Goal: Contribute content: Contribute content

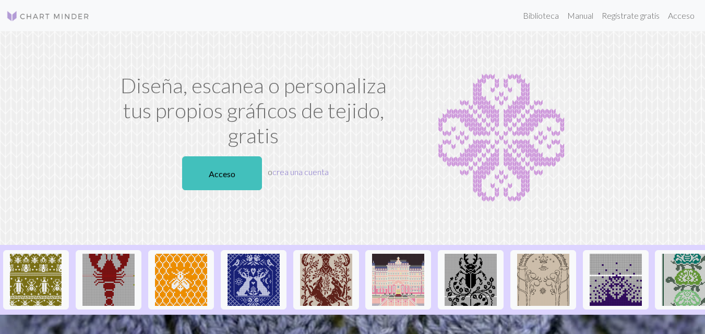
click at [290, 176] on font "crea una cuenta" at bounding box center [300, 172] width 56 height 10
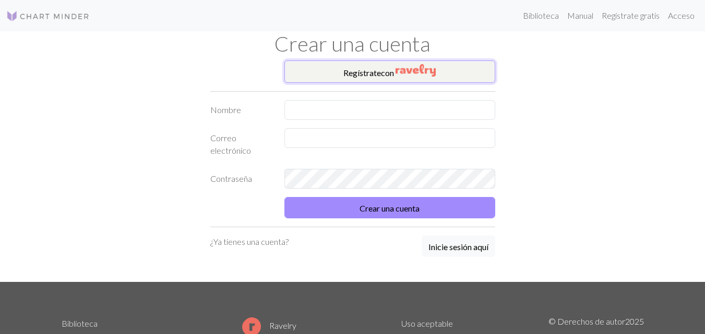
click at [394, 66] on button "Regístrate con" at bounding box center [389, 72] width 211 height 22
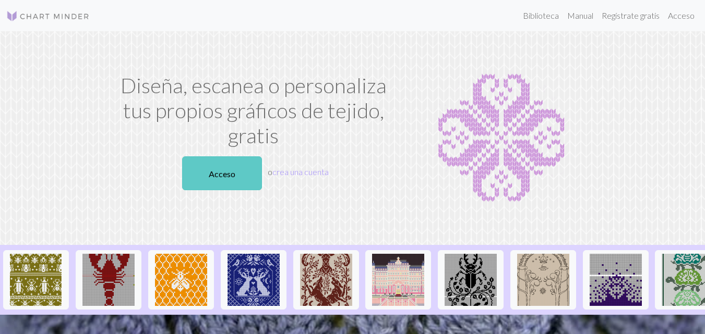
click at [246, 184] on link "Acceso" at bounding box center [222, 173] width 80 height 34
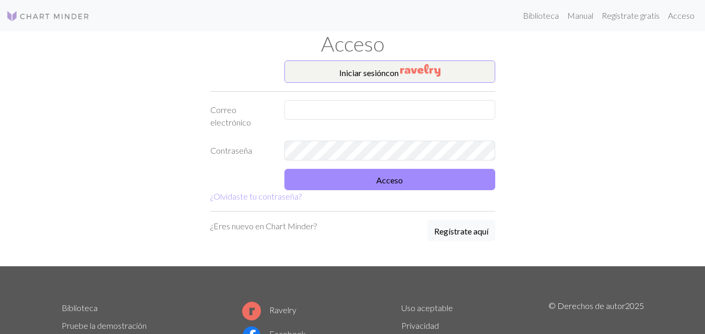
click at [276, 310] on font "Ravelry" at bounding box center [282, 310] width 27 height 10
drag, startPoint x: 351, startPoint y: 45, endPoint x: 341, endPoint y: 115, distance: 70.6
click at [341, 115] on div "Acceso Iniciar sesión con Correo electrónico Contraseña Acceso ¿Olvidaste tu co…" at bounding box center [352, 148] width 595 height 235
click at [356, 101] on input "text" at bounding box center [389, 110] width 211 height 20
click at [351, 112] on input "dafiu04092006" at bounding box center [389, 110] width 211 height 20
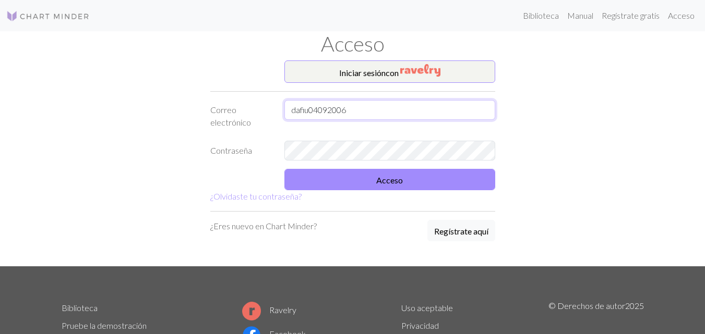
click at [351, 112] on input "dafiu04092006" at bounding box center [389, 110] width 211 height 20
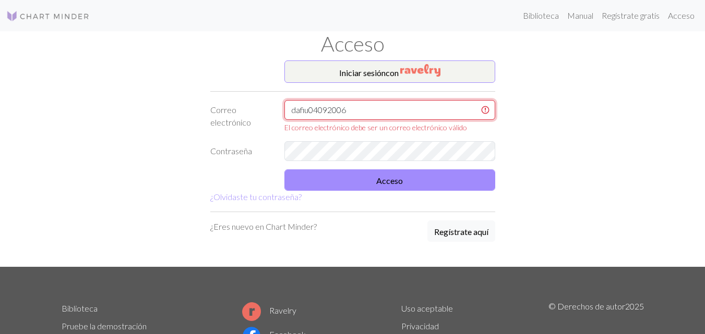
click at [424, 118] on input "dafiu04092006" at bounding box center [389, 110] width 211 height 20
click at [421, 117] on input "dafiu04092006" at bounding box center [389, 110] width 211 height 20
click at [417, 113] on input "dafiu04092006" at bounding box center [389, 110] width 211 height 20
click at [416, 111] on input "dafiu04092006" at bounding box center [389, 110] width 211 height 20
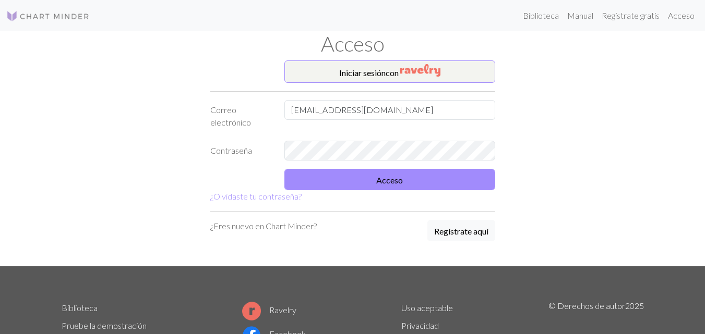
click at [322, 137] on form "Iniciar sesión con Correo electrónico dafiu04092006@mail.com Contraseña Acceso …" at bounding box center [352, 132] width 285 height 142
click at [355, 110] on input "dafiu04092006@mail.com" at bounding box center [389, 110] width 211 height 20
type input "dafiu04092006@gmail.com"
click at [366, 173] on button "Acceso" at bounding box center [389, 179] width 211 height 21
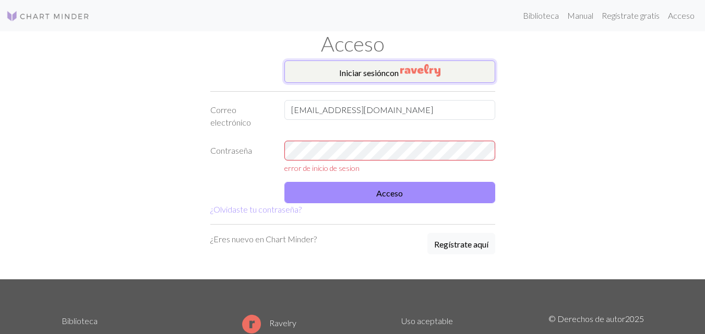
click at [396, 77] on font "con" at bounding box center [392, 73] width 13 height 10
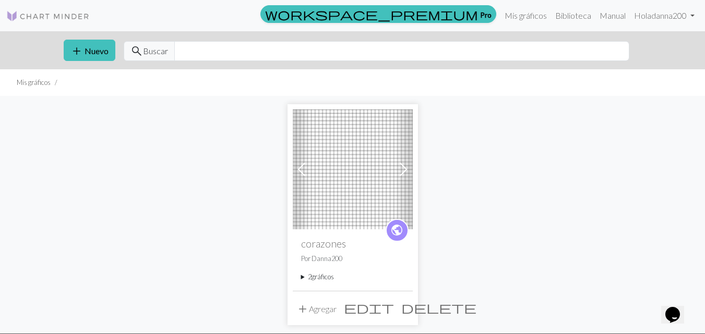
click at [365, 191] on img at bounding box center [353, 170] width 120 height 120
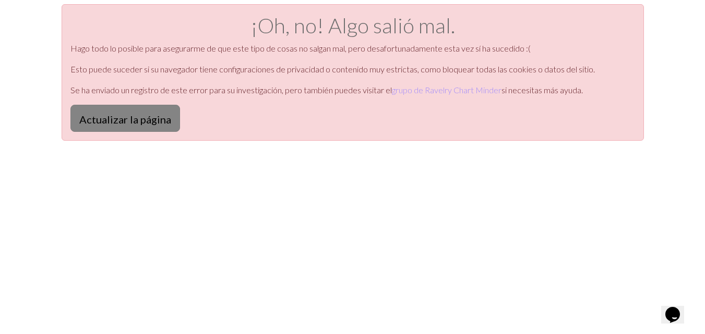
click at [131, 114] on font "Actualizar la página" at bounding box center [125, 119] width 92 height 13
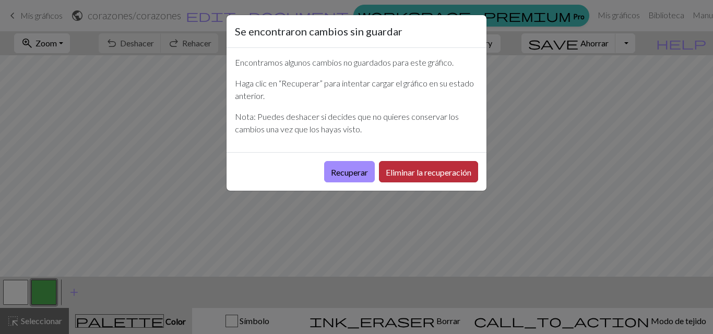
click at [413, 174] on font "Eliminar la recuperación" at bounding box center [429, 172] width 86 height 10
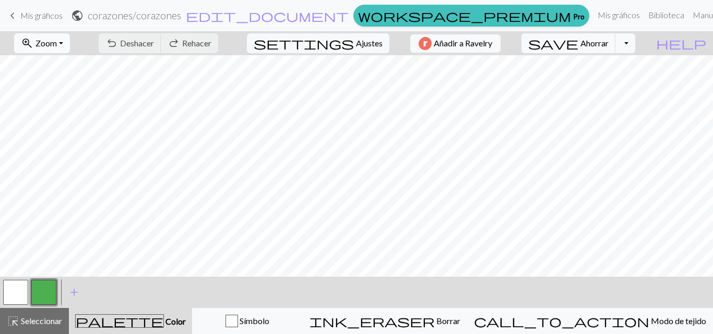
click at [57, 47] on font "Zoom" at bounding box center [45, 43] width 21 height 10
click at [59, 130] on button "50%" at bounding box center [56, 125] width 82 height 17
click at [17, 12] on span "keyboard_arrow_left" at bounding box center [12, 15] width 13 height 15
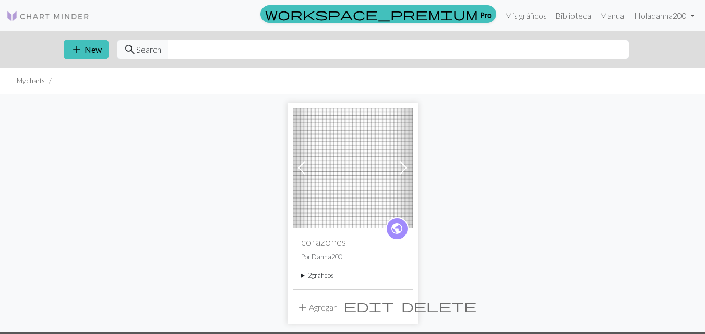
click at [401, 303] on span "delete" at bounding box center [438, 306] width 75 height 15
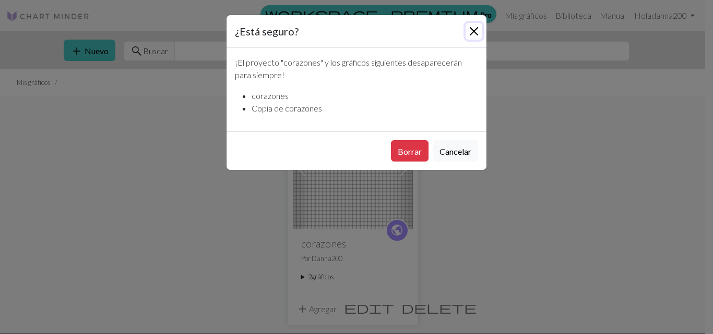
click at [474, 35] on button "Cerca" at bounding box center [473, 31] width 17 height 17
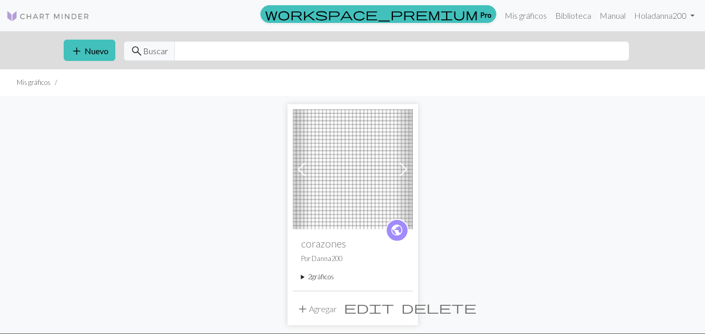
click at [311, 278] on font "2" at bounding box center [310, 277] width 4 height 8
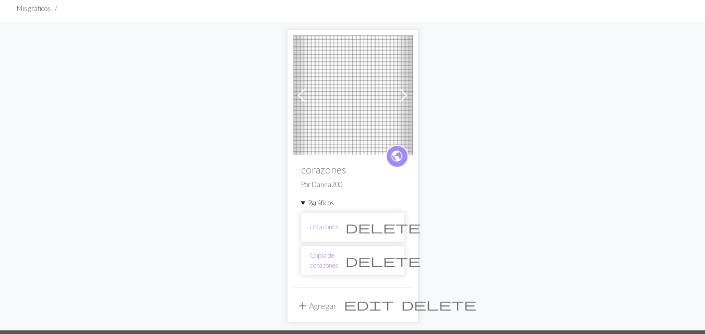
scroll to position [85, 0]
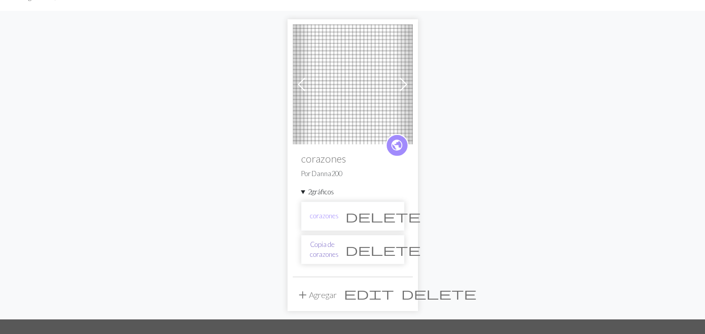
click at [323, 245] on link "Copia de corazones" at bounding box center [324, 250] width 29 height 20
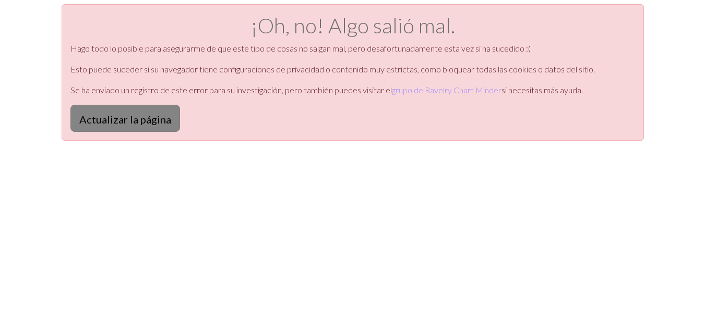
click at [143, 117] on font "Actualizar la página" at bounding box center [125, 119] width 92 height 13
click at [162, 120] on font "Actualizar la página" at bounding box center [125, 119] width 92 height 13
click at [404, 176] on div "¡Oh, no! Algo salió mal. Hago todo lo posible para asegurarme de que este tipo …" at bounding box center [352, 171] width 705 height 334
click at [140, 116] on font "Actualizar la página" at bounding box center [125, 119] width 92 height 13
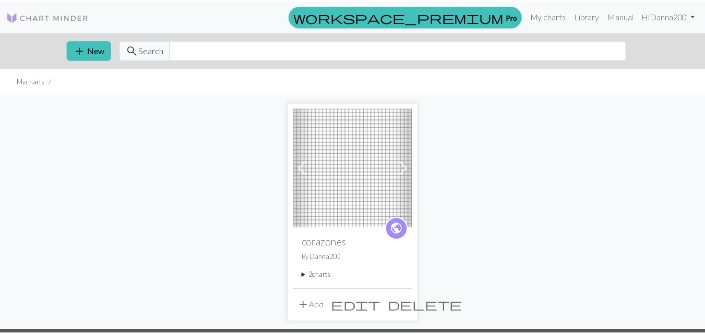
scroll to position [27, 0]
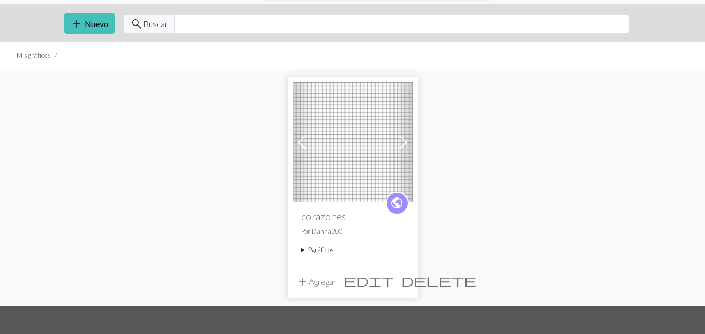
click at [403, 283] on span "delete" at bounding box center [438, 280] width 75 height 15
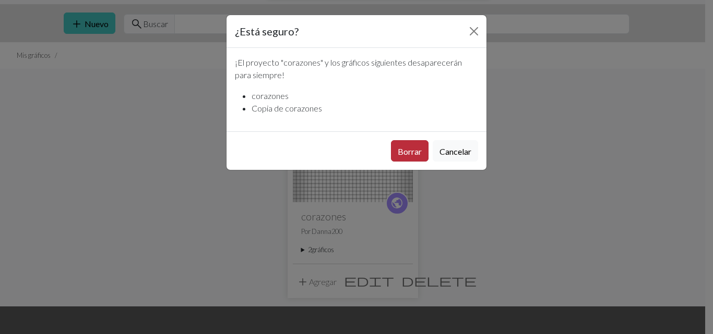
click at [408, 149] on font "Borrar" at bounding box center [409, 152] width 24 height 10
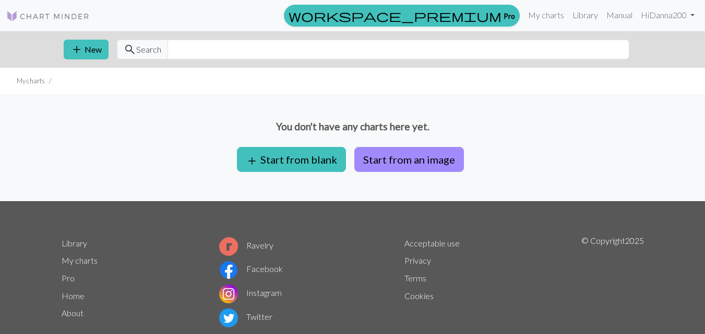
scroll to position [27, 0]
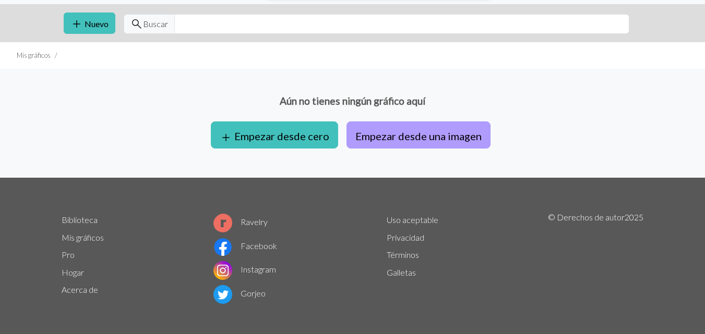
click at [389, 132] on font "Empezar desde una imagen" at bounding box center [418, 136] width 126 height 13
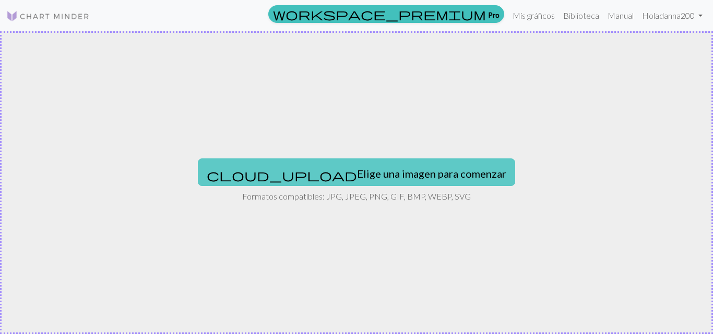
click at [364, 174] on font "Elige una imagen para comenzar" at bounding box center [431, 173] width 149 height 13
click at [357, 177] on font "Elige una imagen para comenzar" at bounding box center [431, 173] width 149 height 13
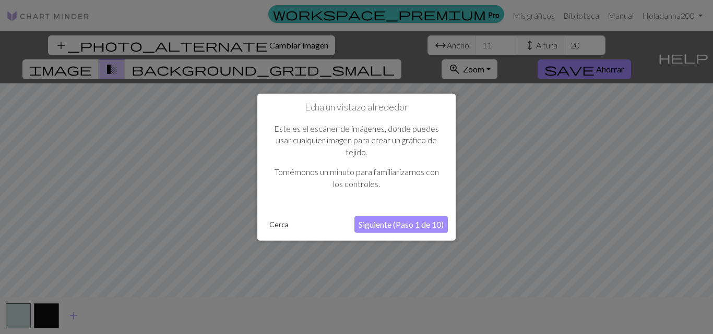
click at [412, 224] on font "Siguiente (Paso 1 de 10)" at bounding box center [400, 225] width 85 height 10
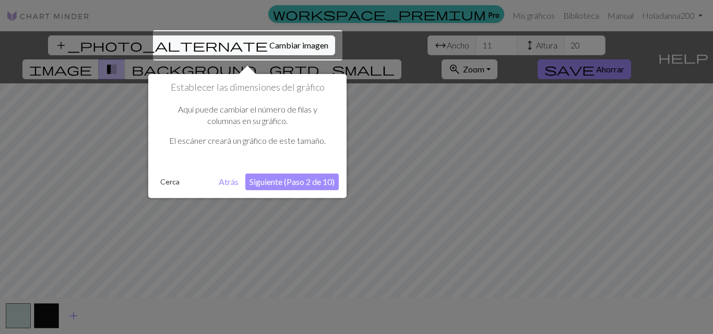
click at [270, 182] on font "Siguiente (Paso 2 de 10)" at bounding box center [291, 182] width 85 height 10
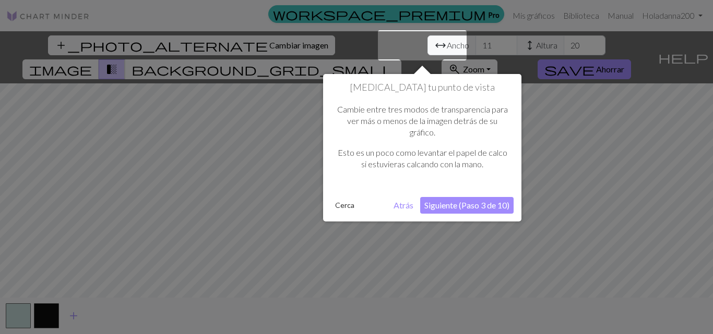
click at [467, 209] on font "Siguiente (Paso 3 de 10)" at bounding box center [466, 205] width 85 height 10
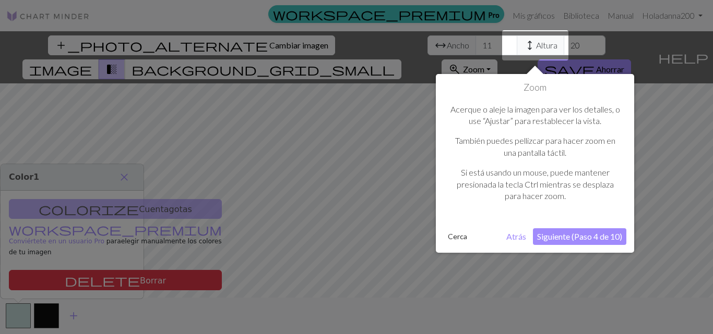
click at [573, 238] on font "Siguiente (Paso 4 de 10)" at bounding box center [579, 237] width 85 height 10
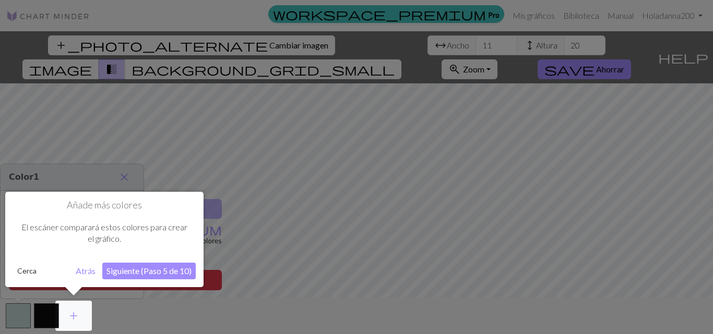
click at [163, 271] on font "Siguiente (Paso 5 de 10)" at bounding box center [148, 271] width 85 height 10
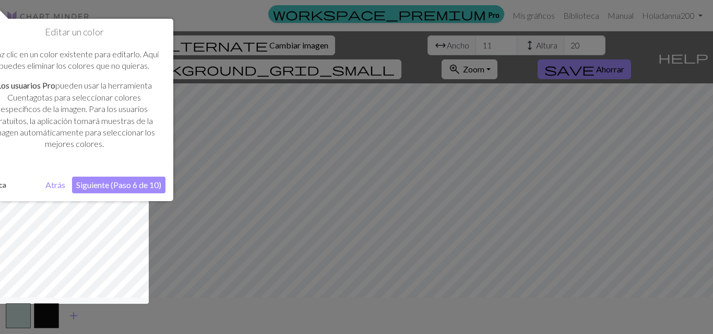
click at [125, 185] on font "Siguiente (Paso 6 de 10)" at bounding box center [118, 185] width 85 height 10
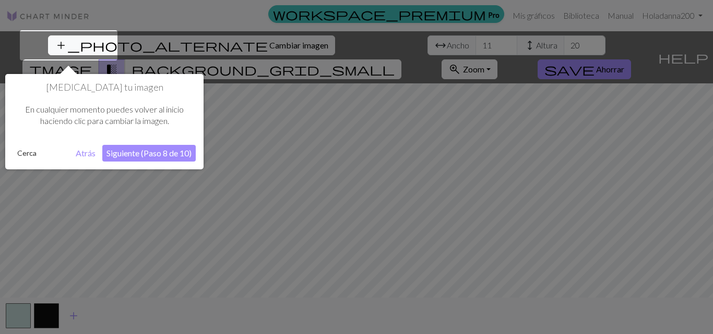
click at [147, 159] on button "Siguiente (Paso 8 de 10)" at bounding box center [148, 153] width 93 height 17
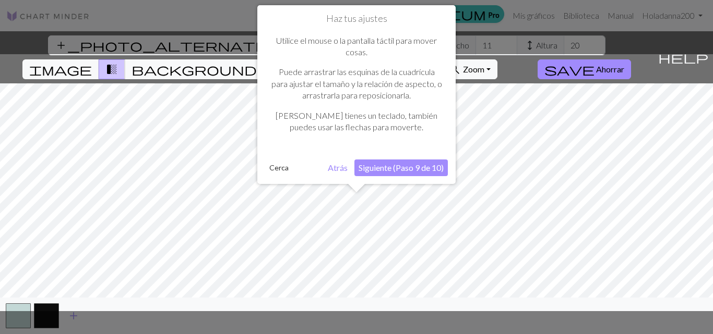
click at [391, 169] on font "Siguiente (Paso 9 de 10)" at bounding box center [400, 168] width 85 height 10
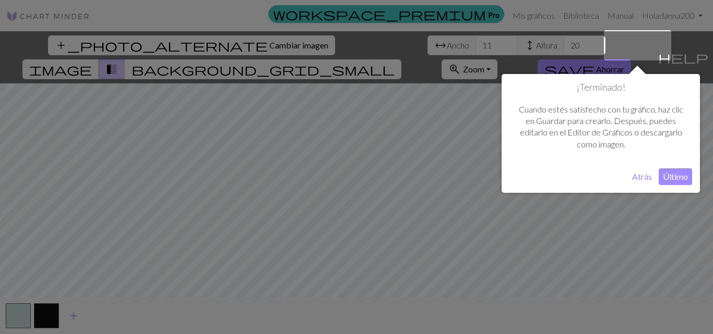
click at [680, 175] on font "Último" at bounding box center [674, 177] width 25 height 10
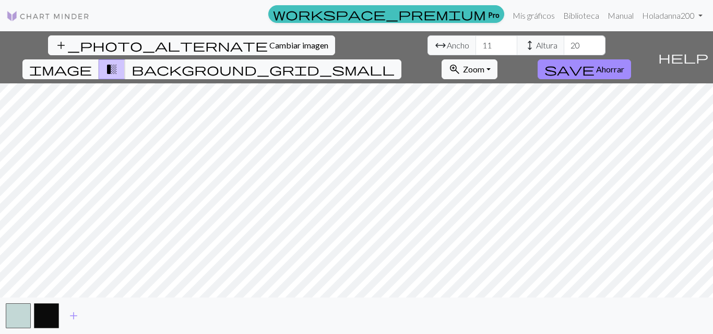
click at [434, 45] on span "arrow_range" at bounding box center [440, 45] width 13 height 15
click at [427, 43] on span "arrow_range Ancho" at bounding box center [451, 45] width 49 height 20
click at [475, 42] on input "11" at bounding box center [496, 45] width 42 height 20
drag, startPoint x: 222, startPoint y: 46, endPoint x: 214, endPoint y: 46, distance: 7.8
click at [475, 46] on input "11" at bounding box center [496, 45] width 42 height 20
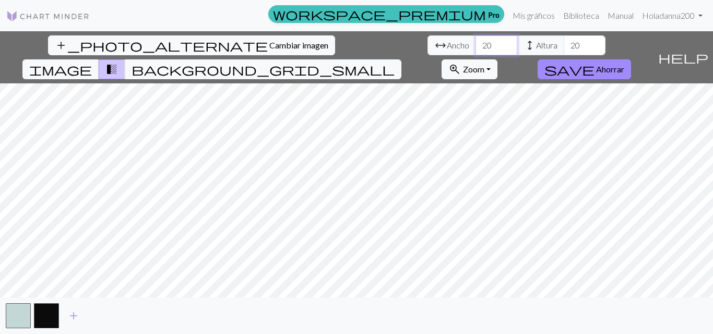
type input "20"
drag, startPoint x: 311, startPoint y: 43, endPoint x: 303, endPoint y: 45, distance: 8.0
click at [563, 45] on input "20" at bounding box center [584, 45] width 42 height 20
type input "29"
click at [484, 64] on font "Zoom" at bounding box center [473, 69] width 21 height 10
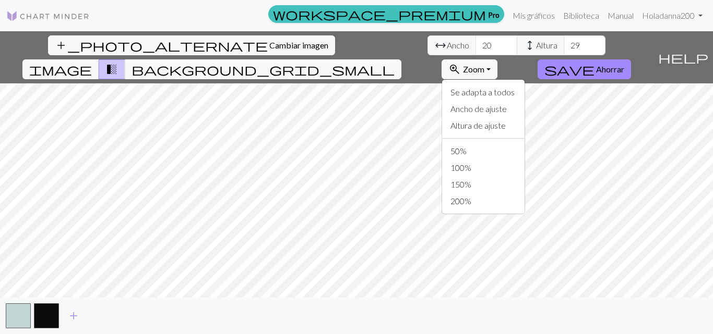
click at [118, 62] on span "transition_fade" at bounding box center [111, 69] width 13 height 15
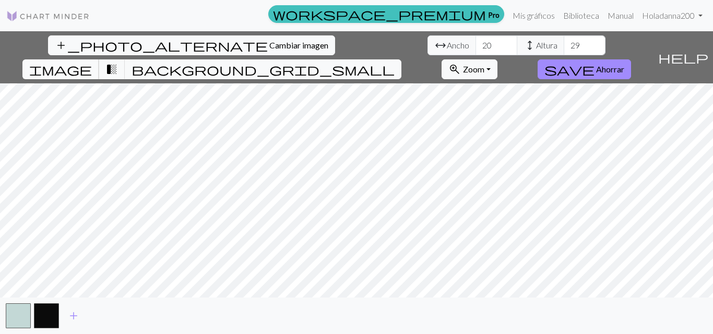
click at [92, 62] on span "image" at bounding box center [60, 69] width 63 height 15
click at [394, 62] on span "background_grid_small" at bounding box center [262, 69] width 263 height 15
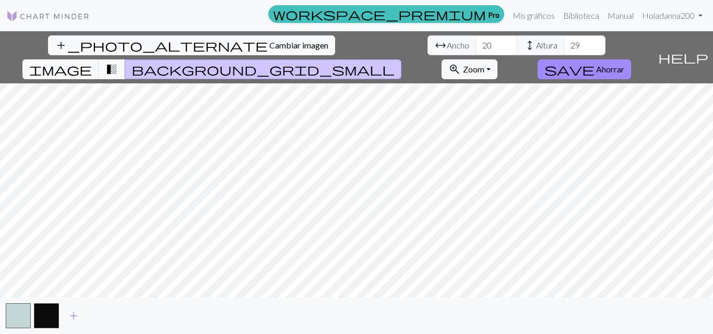
click at [125, 59] on button "transition_fade" at bounding box center [112, 69] width 27 height 20
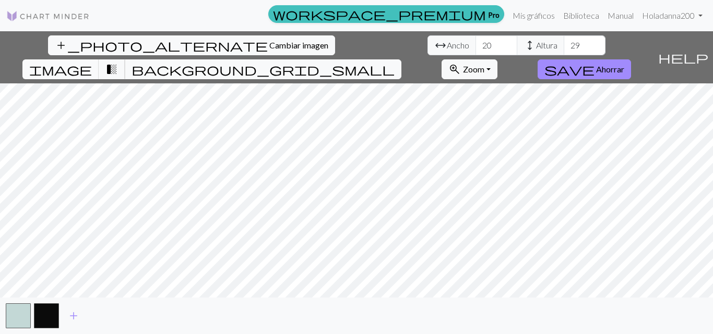
drag, startPoint x: 412, startPoint y: 43, endPoint x: 407, endPoint y: 44, distance: 5.2
click at [125, 59] on button "transition_fade" at bounding box center [112, 69] width 27 height 20
click at [92, 62] on span "image" at bounding box center [60, 69] width 63 height 15
click at [75, 315] on span "add" at bounding box center [73, 316] width 13 height 15
click at [92, 314] on button "add" at bounding box center [102, 316] width 26 height 20
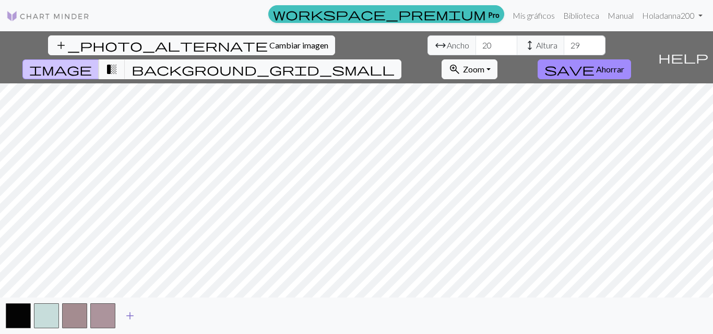
click at [129, 311] on span "add" at bounding box center [130, 316] width 13 height 15
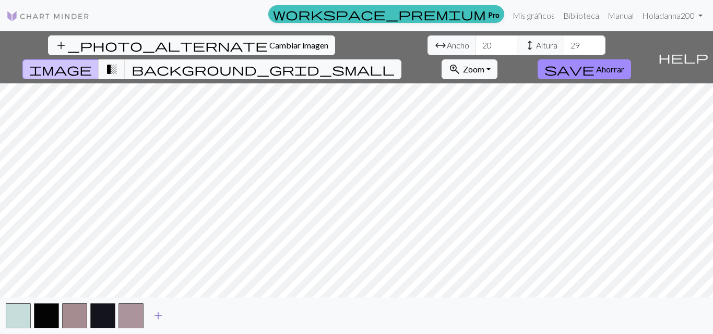
click at [153, 312] on span "add" at bounding box center [158, 316] width 13 height 15
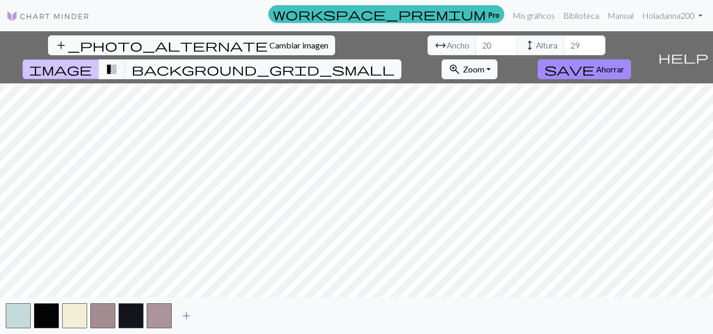
click at [177, 314] on button "add" at bounding box center [186, 316] width 26 height 20
click at [207, 317] on button "add" at bounding box center [214, 316] width 26 height 20
click at [394, 62] on span "background_grid_small" at bounding box center [262, 69] width 263 height 15
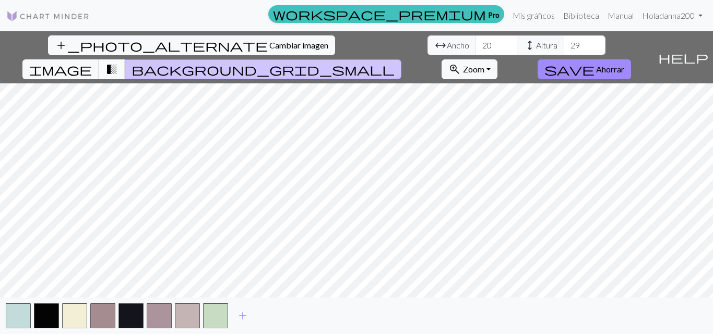
click at [118, 62] on span "transition_fade" at bounding box center [111, 69] width 13 height 15
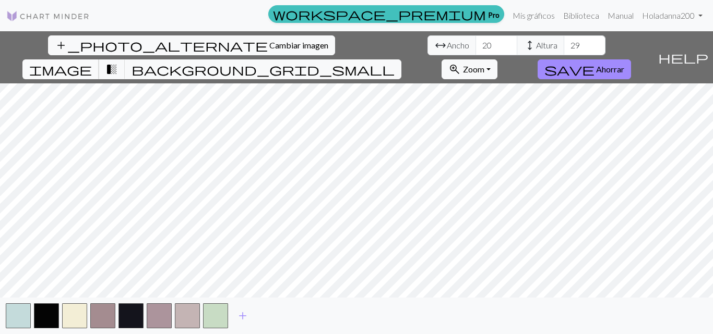
click at [92, 62] on span "image" at bounding box center [60, 69] width 63 height 15
click at [238, 312] on span "add" at bounding box center [242, 316] width 13 height 15
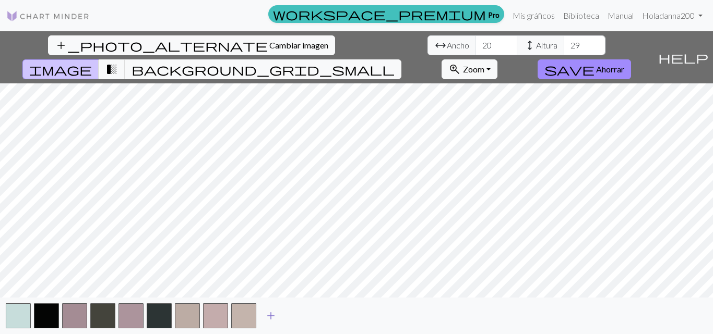
click at [238, 312] on button "button" at bounding box center [243, 316] width 25 height 25
drag, startPoint x: 238, startPoint y: 312, endPoint x: 256, endPoint y: 312, distance: 17.7
click at [245, 312] on button "button" at bounding box center [243, 316] width 25 height 25
click at [272, 313] on span "add" at bounding box center [270, 316] width 13 height 15
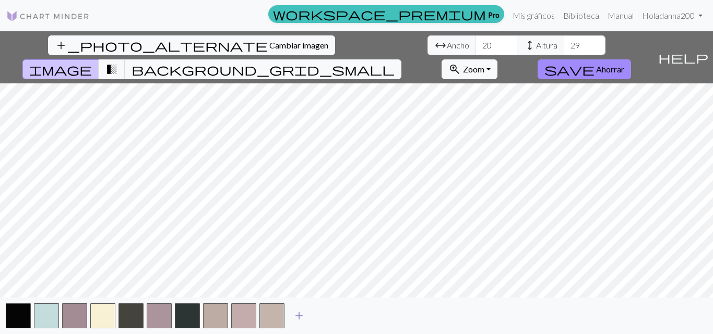
click at [296, 315] on span "add" at bounding box center [299, 316] width 13 height 15
click at [321, 317] on span "add" at bounding box center [327, 316] width 13 height 15
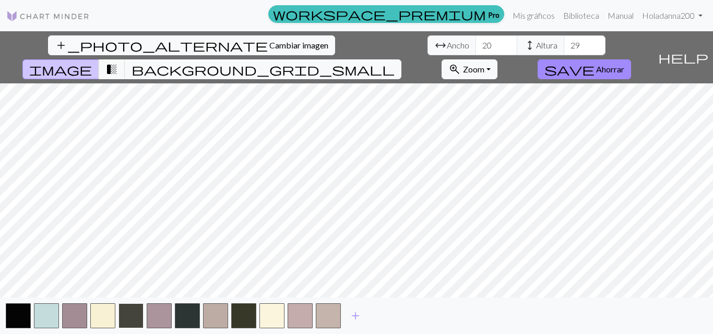
drag, startPoint x: 143, startPoint y: 318, endPoint x: 120, endPoint y: 316, distance: 23.0
click at [120, 316] on div "add" at bounding box center [356, 316] width 713 height 37
click at [129, 315] on button "button" at bounding box center [130, 316] width 25 height 25
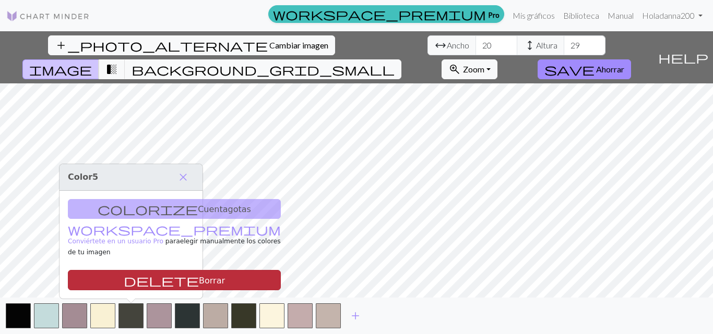
click at [199, 279] on font "Borrar" at bounding box center [212, 280] width 26 height 10
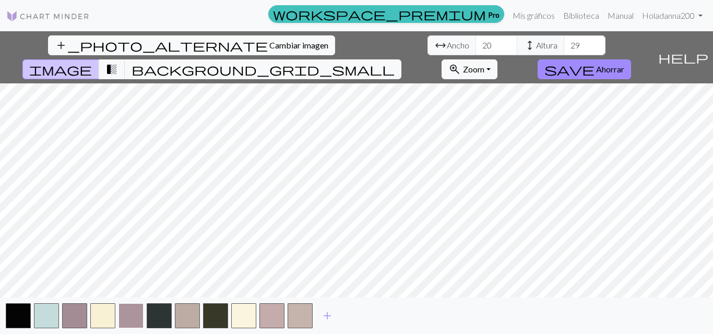
click at [133, 320] on button "button" at bounding box center [130, 316] width 25 height 25
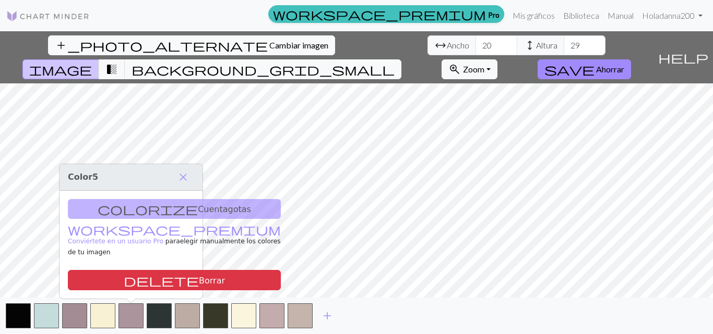
drag, startPoint x: 136, startPoint y: 274, endPoint x: 132, endPoint y: 293, distance: 19.1
click at [199, 275] on font "Borrar" at bounding box center [212, 280] width 26 height 10
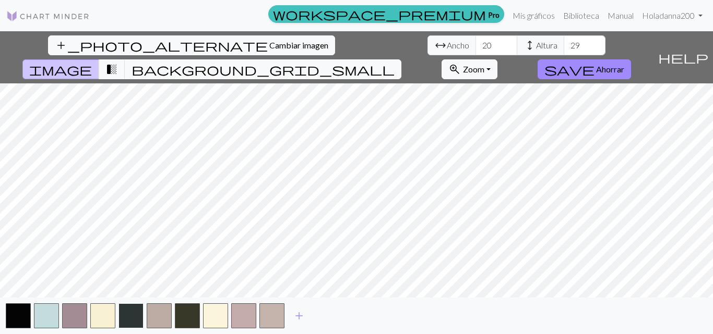
click at [130, 316] on button "button" at bounding box center [130, 316] width 25 height 25
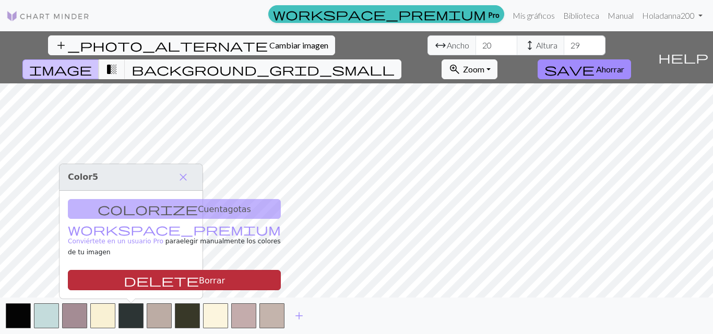
click at [199, 276] on font "Borrar" at bounding box center [212, 280] width 26 height 10
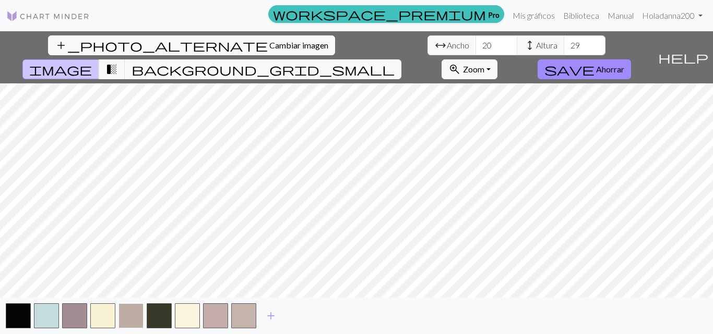
click at [132, 310] on button "button" at bounding box center [130, 316] width 25 height 25
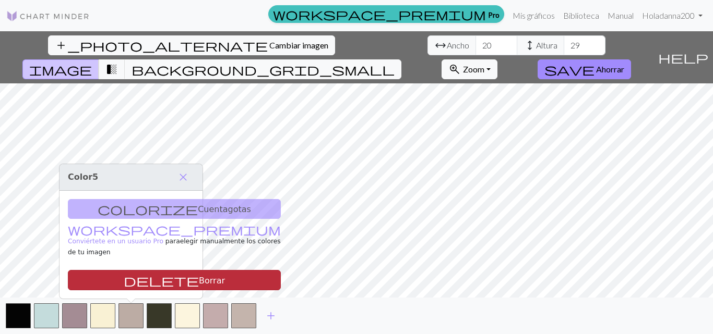
click at [199, 281] on font "Borrar" at bounding box center [212, 280] width 26 height 10
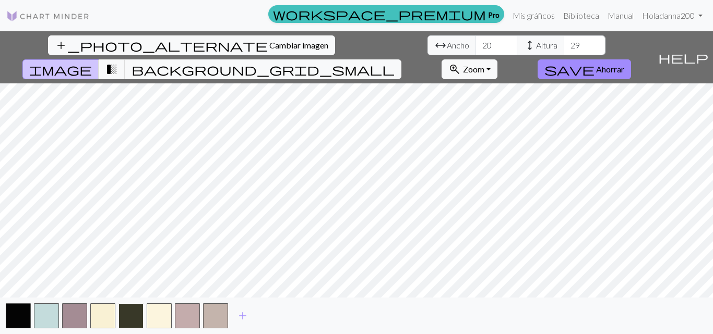
click at [133, 308] on button "button" at bounding box center [130, 316] width 25 height 25
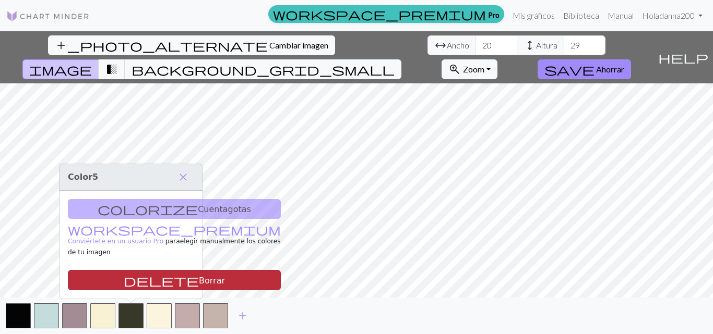
click at [199, 277] on font "Borrar" at bounding box center [212, 280] width 26 height 10
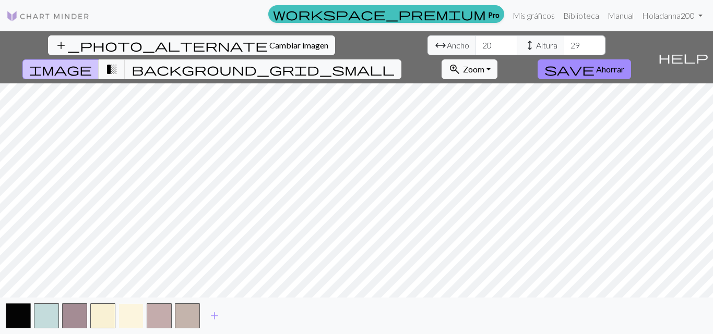
click at [139, 317] on button "button" at bounding box center [130, 316] width 25 height 25
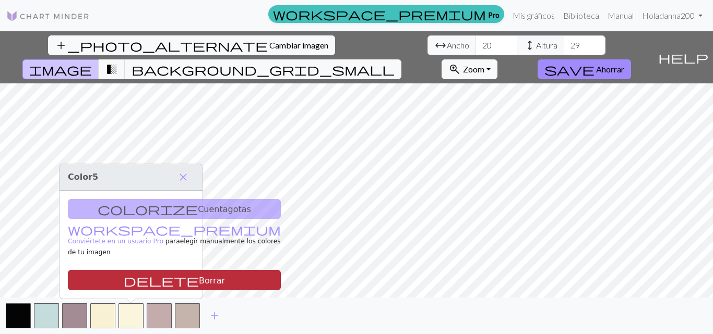
click at [199, 281] on font "Borrar" at bounding box center [212, 280] width 26 height 10
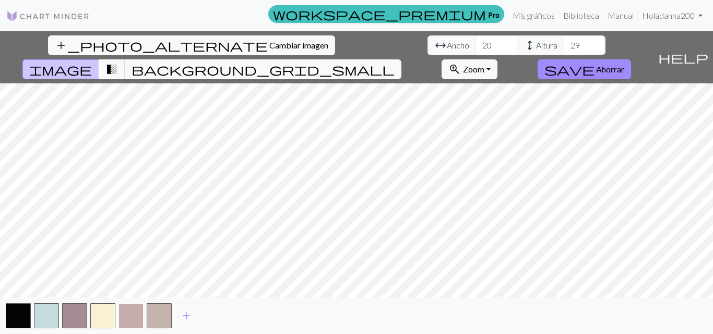
click at [133, 308] on button "button" at bounding box center [130, 316] width 25 height 25
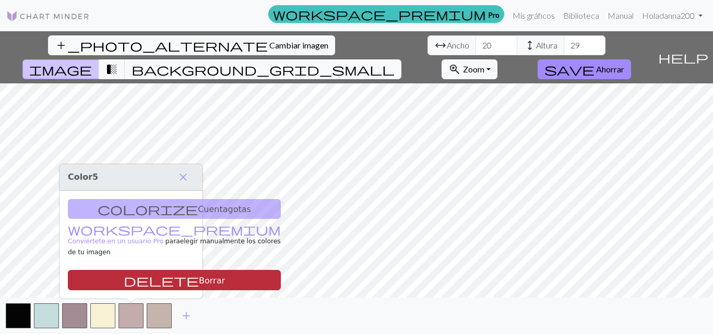
click at [199, 281] on font "Borrar" at bounding box center [212, 280] width 26 height 10
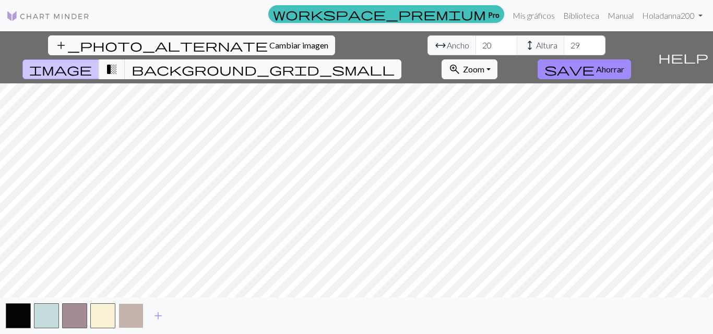
click at [130, 310] on button "button" at bounding box center [130, 316] width 25 height 25
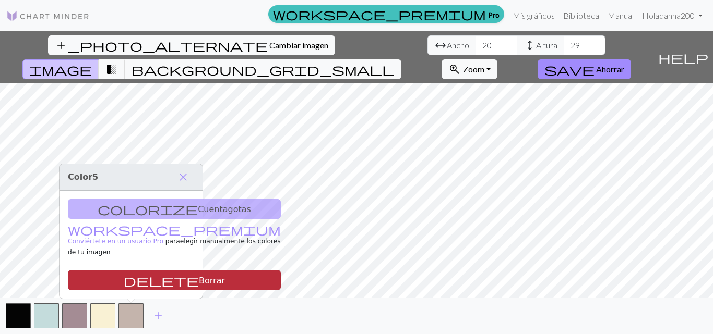
click at [199, 276] on font "Borrar" at bounding box center [212, 280] width 26 height 10
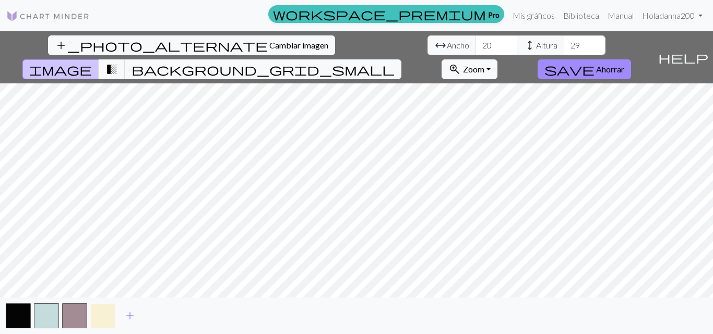
click at [107, 307] on button "button" at bounding box center [102, 316] width 25 height 25
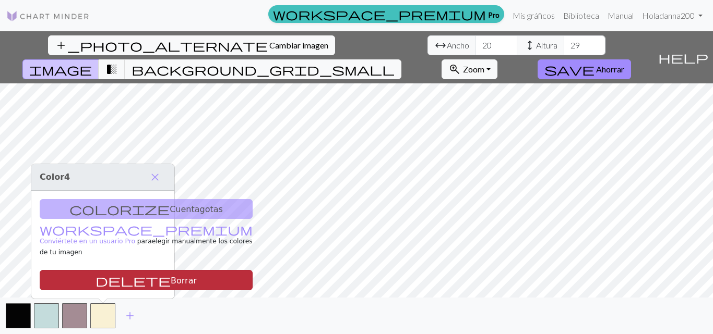
click at [171, 283] on font "Borrar" at bounding box center [184, 280] width 26 height 10
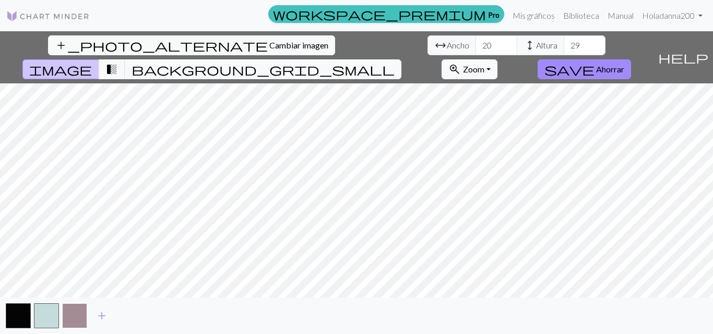
click at [76, 309] on button "button" at bounding box center [74, 316] width 25 height 25
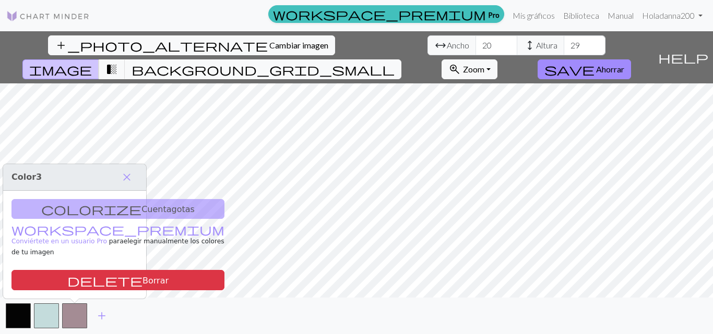
click at [86, 219] on div "colorize Cuentagotas workspace_premium Conviértete en un usuario Pro para elegi…" at bounding box center [74, 245] width 143 height 109
click at [103, 218] on div "colorize Cuentagotas workspace_premium Conviértete en un usuario Pro para elegi…" at bounding box center [74, 245] width 143 height 109
click at [131, 185] on span "close" at bounding box center [127, 177] width 13 height 15
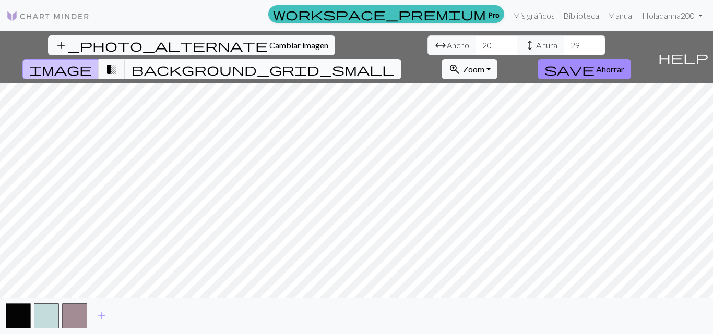
click at [394, 62] on span "background_grid_small" at bounding box center [262, 69] width 263 height 15
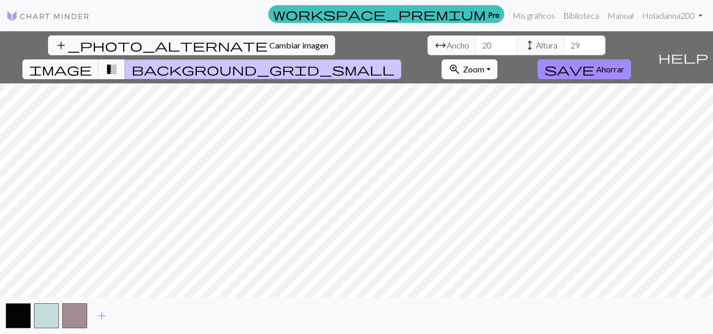
click at [497, 59] on button "zoom_in Zoom Zoom" at bounding box center [469, 69] width 56 height 20
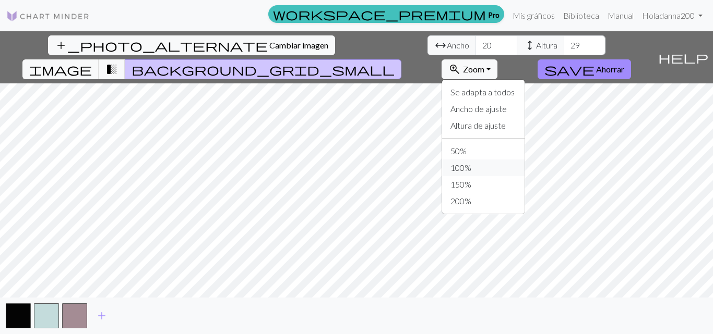
click at [471, 163] on font "100%" at bounding box center [460, 168] width 21 height 10
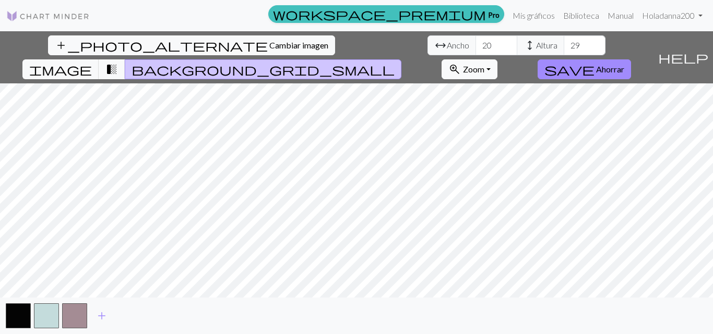
click at [497, 59] on button "zoom_in Zoom Zoom" at bounding box center [469, 69] width 56 height 20
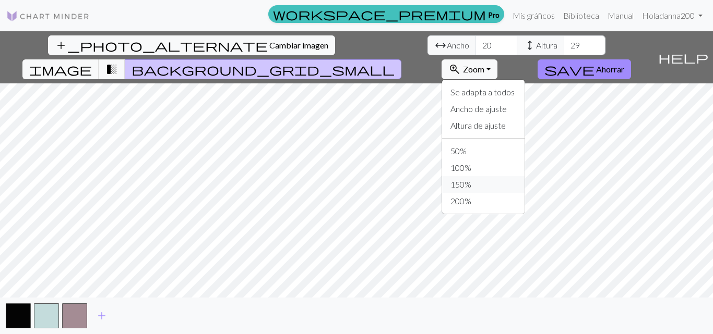
click at [471, 179] on font "150%" at bounding box center [460, 184] width 21 height 10
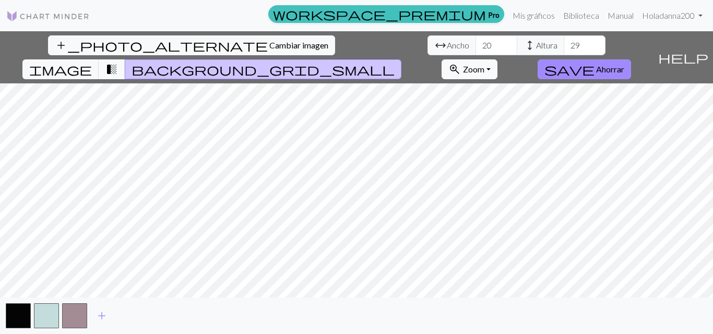
click at [484, 64] on font "Zoom" at bounding box center [473, 69] width 21 height 10
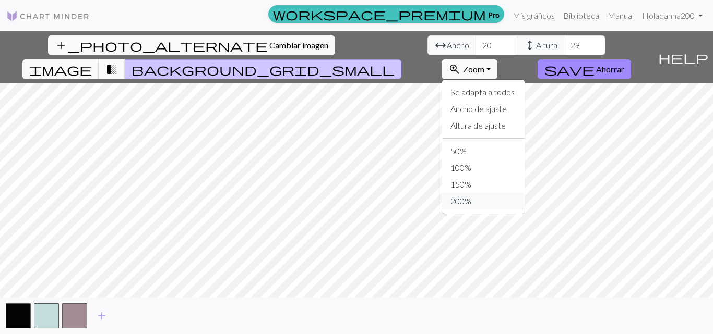
click at [471, 196] on font "200%" at bounding box center [460, 201] width 21 height 10
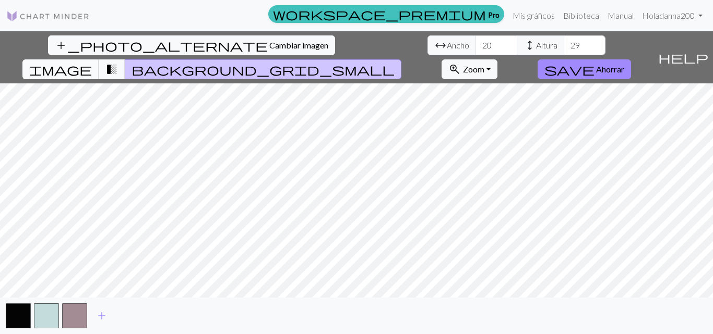
click at [92, 62] on span "image" at bounding box center [60, 69] width 63 height 15
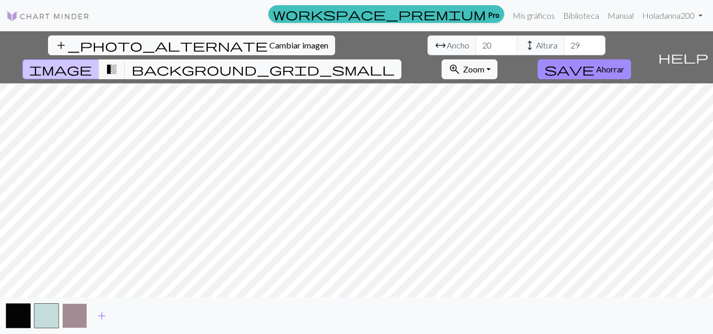
click at [73, 311] on button "button" at bounding box center [74, 316] width 25 height 25
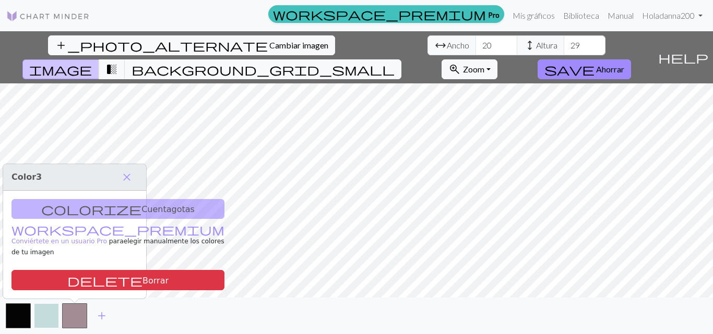
drag, startPoint x: 100, startPoint y: 311, endPoint x: 46, endPoint y: 318, distance: 54.2
click at [46, 318] on div "add" at bounding box center [356, 316] width 713 height 37
click at [100, 311] on span "add" at bounding box center [101, 316] width 13 height 15
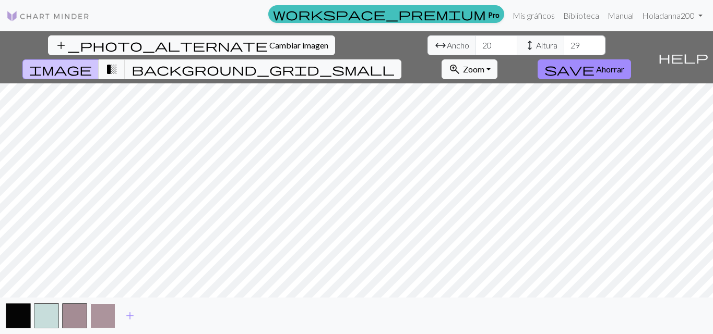
click at [112, 317] on button "button" at bounding box center [102, 316] width 25 height 25
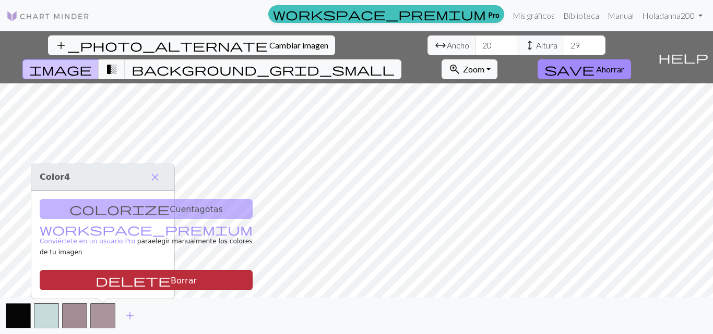
click at [171, 278] on font "Borrar" at bounding box center [184, 280] width 26 height 10
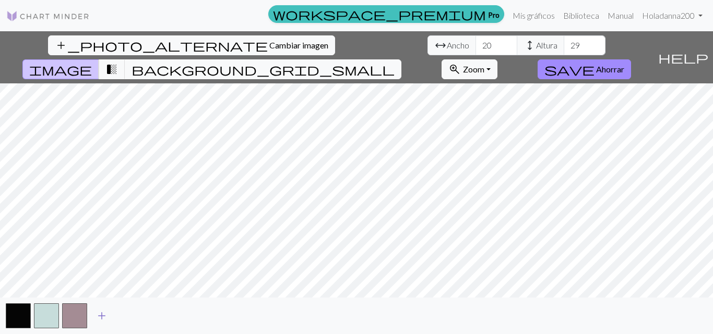
click at [107, 313] on span "add" at bounding box center [101, 316] width 13 height 15
click at [123, 312] on button "add" at bounding box center [130, 316] width 26 height 20
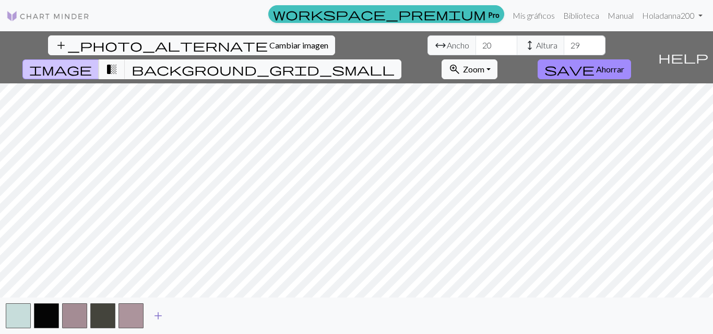
click at [156, 315] on span "add" at bounding box center [158, 316] width 13 height 15
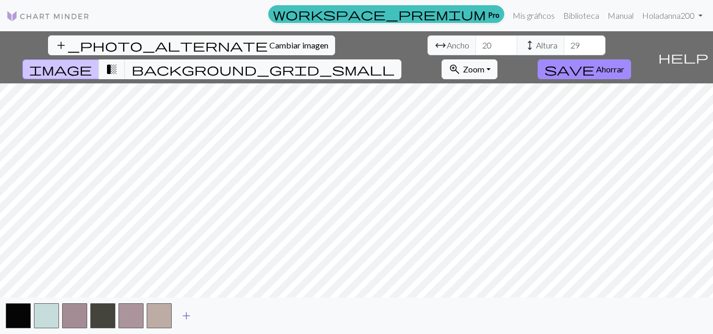
drag, startPoint x: 175, startPoint y: 313, endPoint x: 182, endPoint y: 314, distance: 6.8
click at [182, 314] on button "add" at bounding box center [186, 316] width 26 height 20
click at [218, 312] on span "add" at bounding box center [214, 316] width 13 height 15
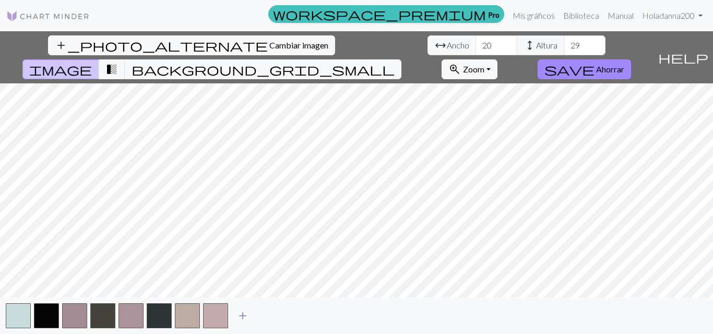
click at [244, 314] on span "add" at bounding box center [242, 316] width 13 height 15
click at [271, 314] on span "add" at bounding box center [270, 316] width 13 height 15
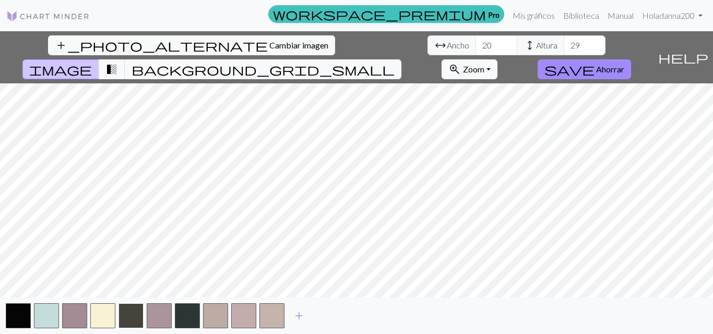
click at [131, 315] on button "button" at bounding box center [130, 316] width 25 height 25
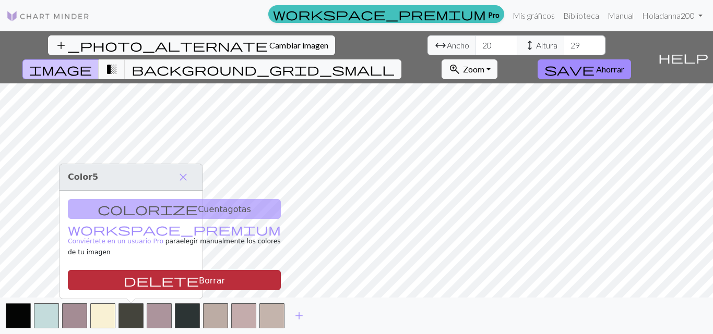
click at [199, 279] on font "Borrar" at bounding box center [212, 280] width 26 height 10
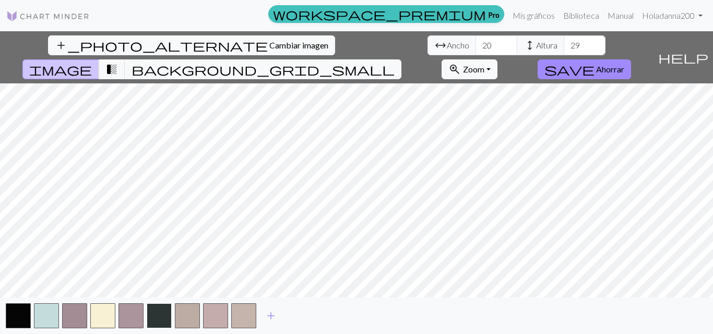
click at [154, 312] on button "button" at bounding box center [159, 316] width 25 height 25
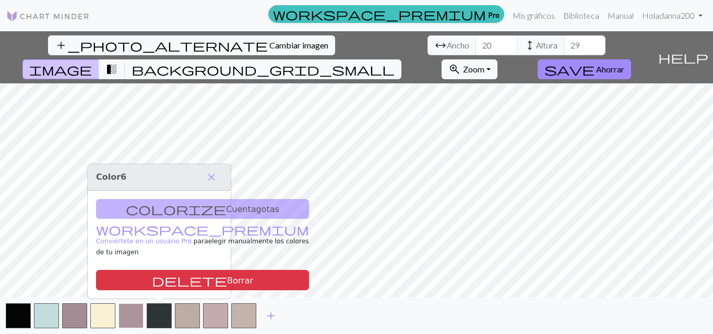
drag, startPoint x: 153, startPoint y: 279, endPoint x: 142, endPoint y: 305, distance: 28.0
click at [152, 284] on span "delete" at bounding box center [189, 280] width 75 height 15
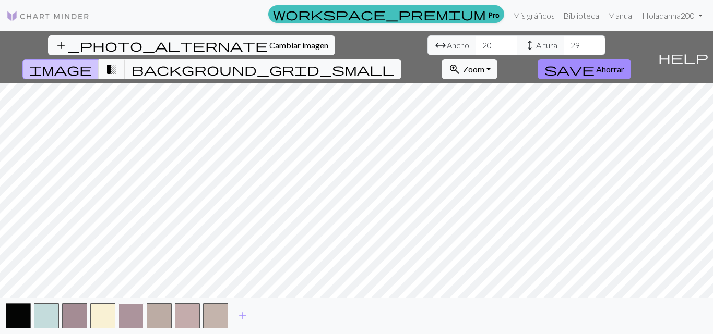
click at [140, 308] on button "button" at bounding box center [130, 316] width 25 height 25
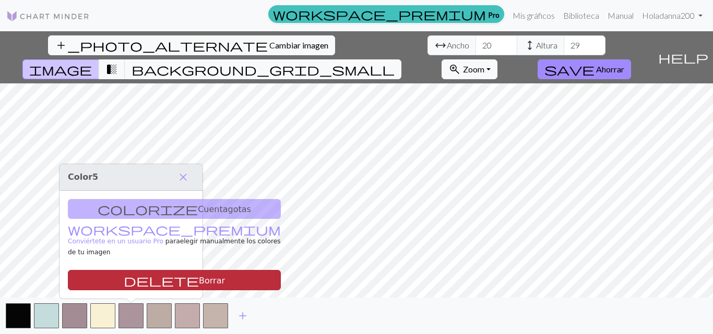
click at [199, 281] on font "Borrar" at bounding box center [212, 280] width 26 height 10
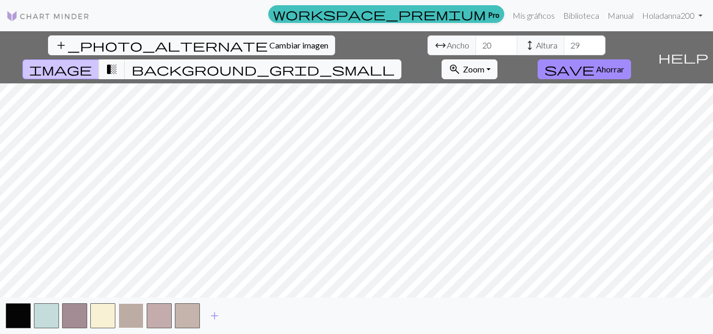
click at [138, 315] on button "button" at bounding box center [130, 316] width 25 height 25
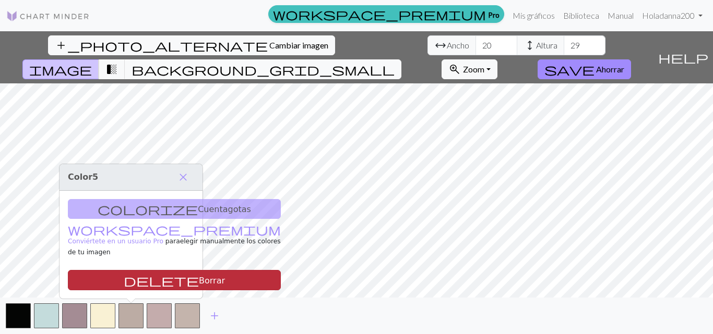
click at [199, 278] on font "Borrar" at bounding box center [212, 280] width 26 height 10
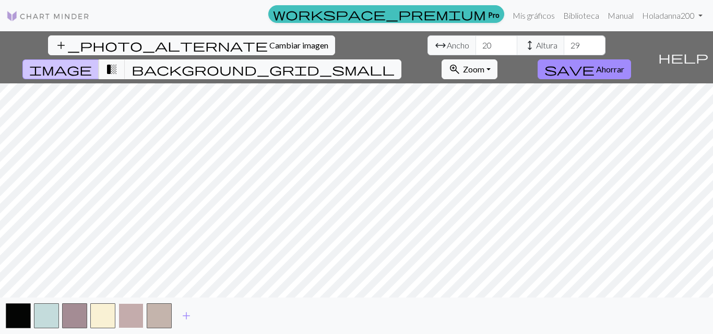
click at [133, 314] on button "button" at bounding box center [130, 316] width 25 height 25
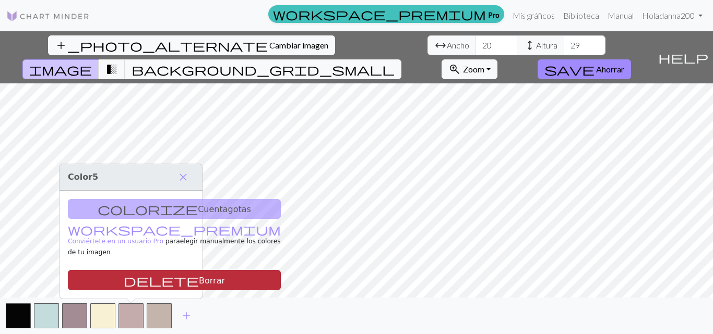
click at [199, 277] on font "Borrar" at bounding box center [212, 280] width 26 height 10
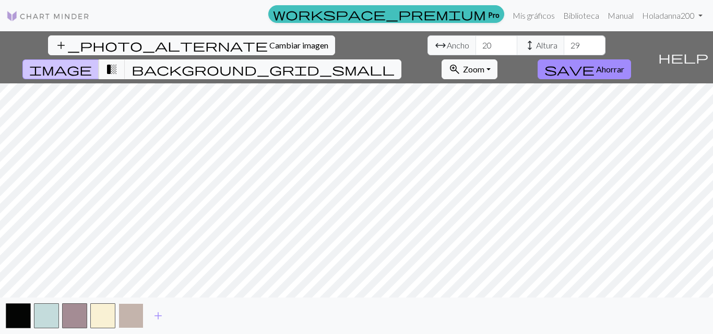
click at [133, 316] on button "button" at bounding box center [130, 316] width 25 height 25
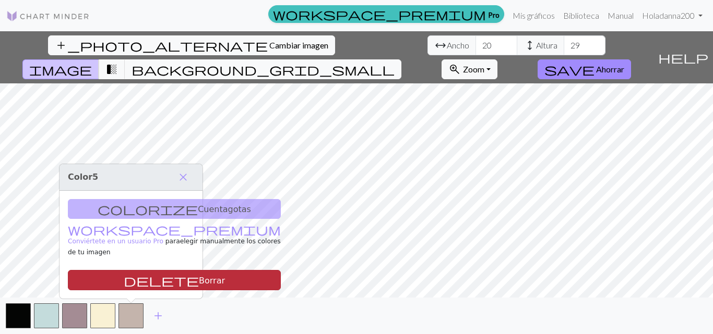
click at [199, 280] on font "Borrar" at bounding box center [212, 280] width 26 height 10
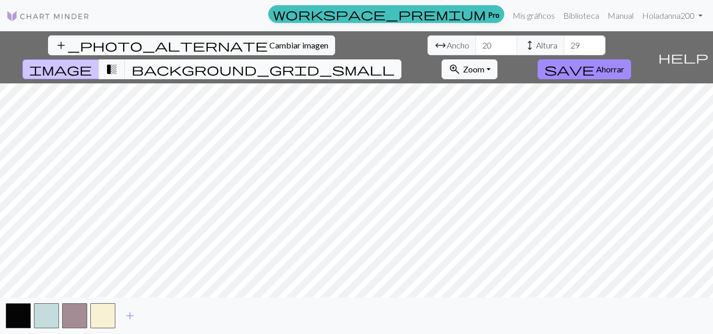
click at [394, 62] on span "background_grid_small" at bounding box center [262, 69] width 263 height 15
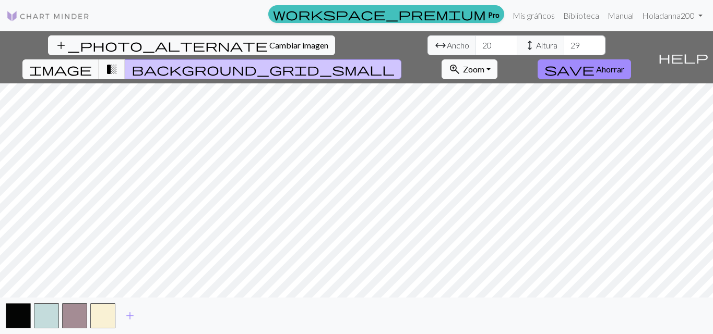
click at [461, 62] on span "zoom_in" at bounding box center [454, 69] width 13 height 15
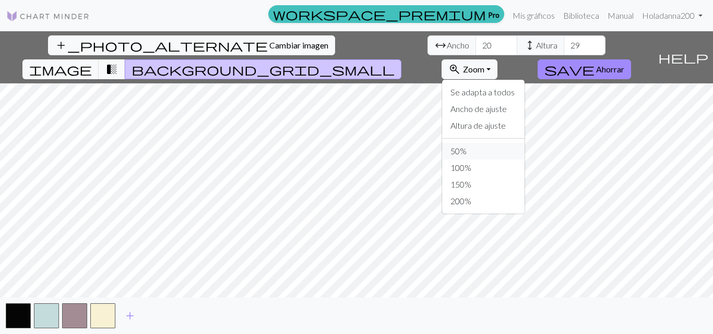
click at [524, 143] on button "50%" at bounding box center [483, 151] width 82 height 17
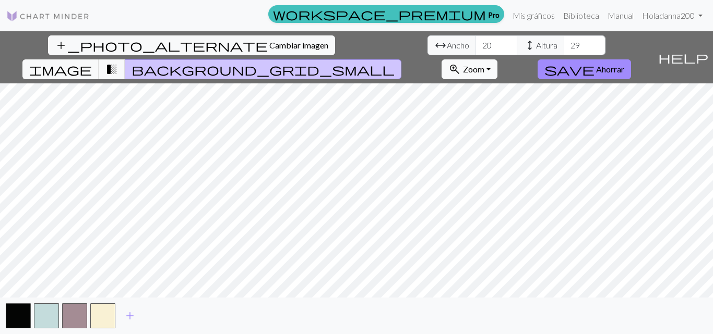
click at [497, 59] on button "zoom_in Zoom Zoom" at bounding box center [469, 69] width 56 height 20
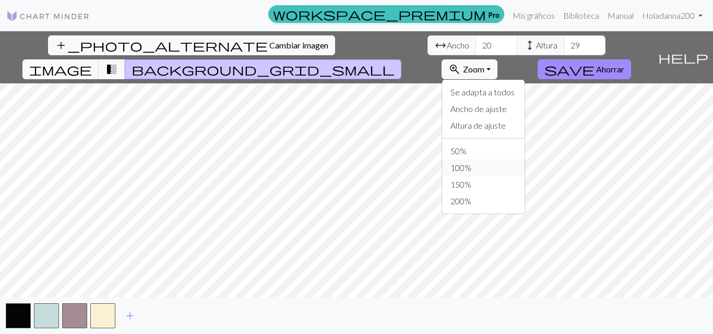
click at [471, 163] on font "100%" at bounding box center [460, 168] width 21 height 10
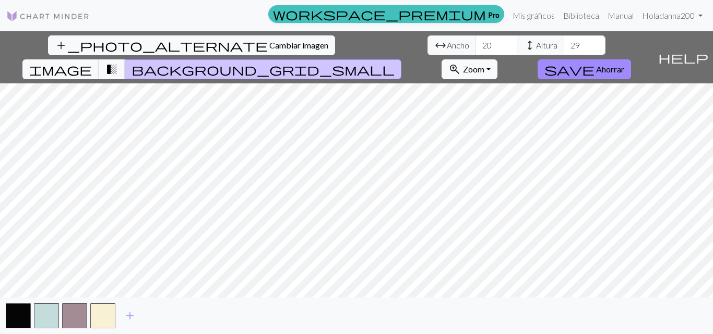
click at [497, 59] on button "zoom_in Zoom Zoom" at bounding box center [469, 69] width 56 height 20
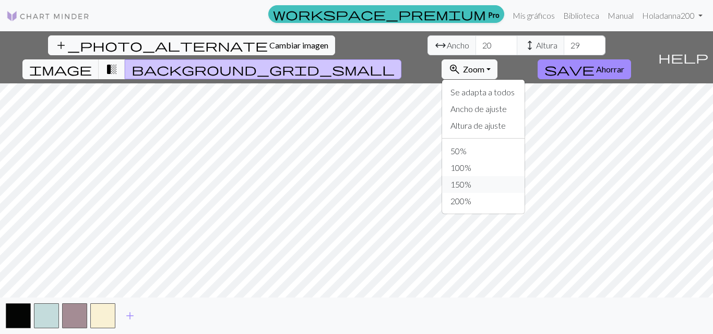
click at [524, 176] on button "150%" at bounding box center [483, 184] width 82 height 17
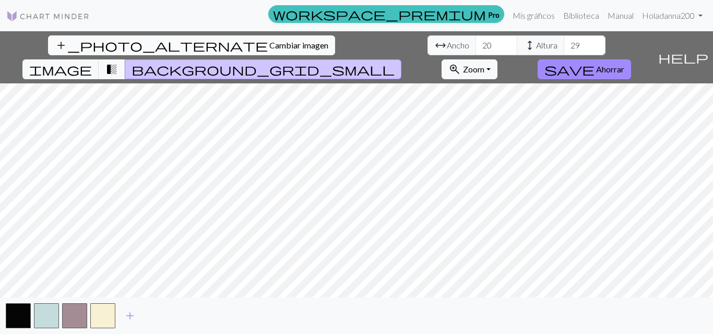
click at [269, 41] on font "Cambiar imagen" at bounding box center [298, 45] width 59 height 10
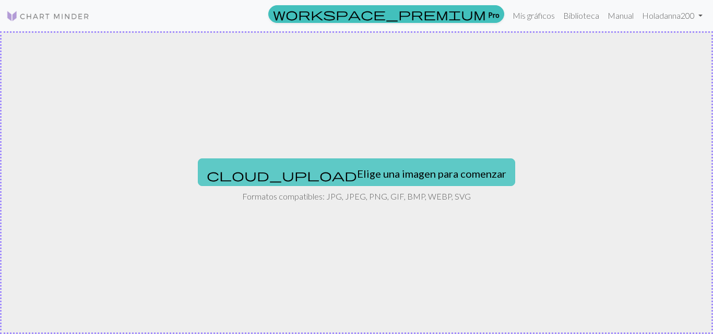
click at [357, 175] on font "Elige una imagen para comenzar" at bounding box center [431, 173] width 149 height 13
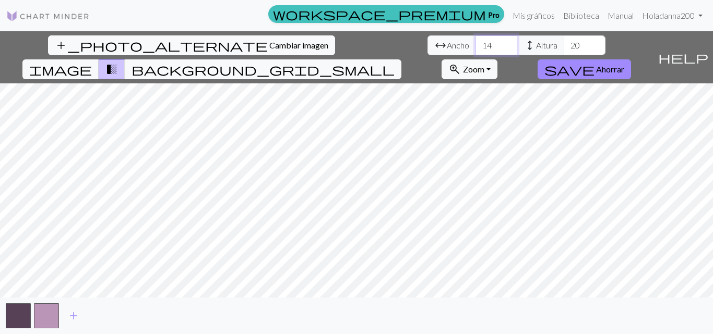
click at [475, 42] on input "14" at bounding box center [496, 45] width 42 height 20
click at [475, 42] on input "15" at bounding box center [496, 45] width 42 height 20
click at [475, 42] on input "16" at bounding box center [496, 45] width 42 height 20
click at [475, 42] on input "17" at bounding box center [496, 45] width 42 height 20
click at [475, 42] on input "18" at bounding box center [496, 45] width 42 height 20
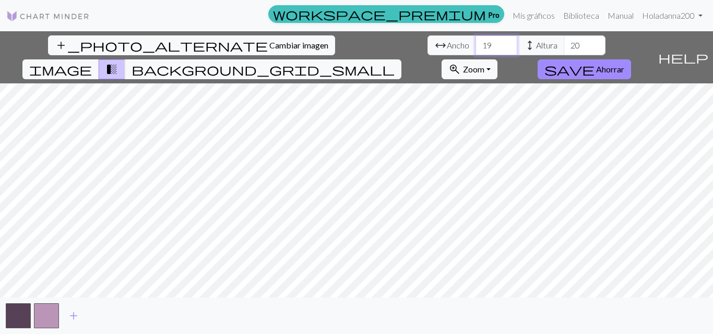
click at [475, 42] on input "19" at bounding box center [496, 45] width 42 height 20
click at [475, 42] on input "20" at bounding box center [496, 45] width 42 height 20
click at [394, 62] on span "background_grid_small" at bounding box center [262, 69] width 263 height 15
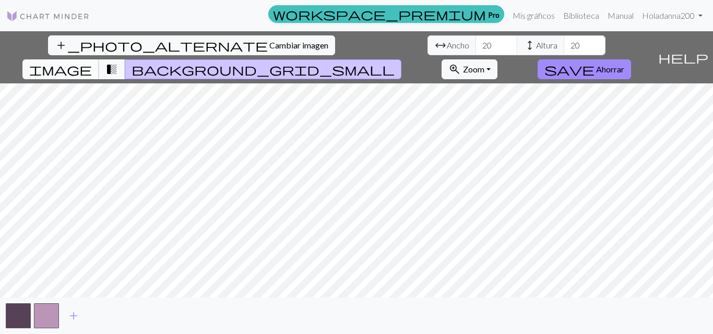
click at [92, 62] on span "image" at bounding box center [60, 69] width 63 height 15
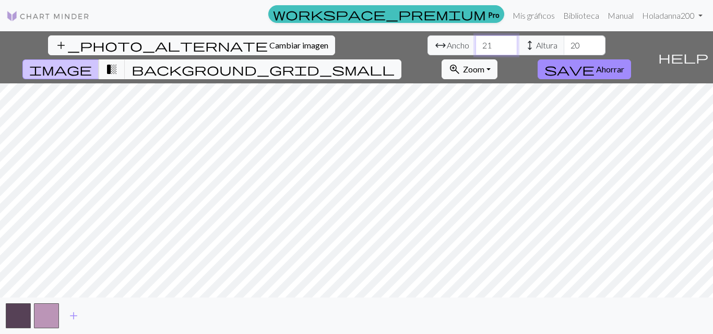
click at [475, 43] on input "21" at bounding box center [496, 45] width 42 height 20
click at [475, 43] on input "22" at bounding box center [496, 45] width 42 height 20
click at [475, 43] on input "23" at bounding box center [496, 45] width 42 height 20
click at [475, 43] on input "24" at bounding box center [496, 45] width 42 height 20
click at [475, 43] on input "25" at bounding box center [496, 45] width 42 height 20
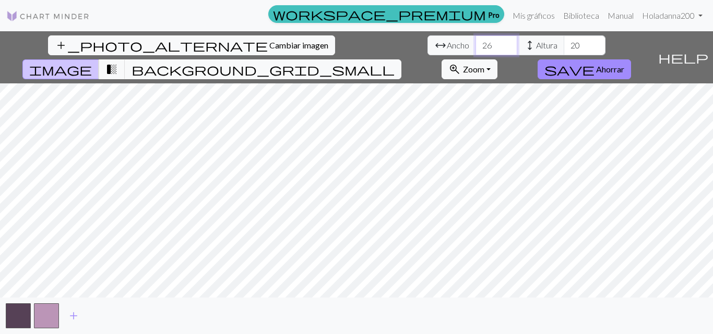
click at [475, 43] on input "26" at bounding box center [496, 45] width 42 height 20
click at [394, 62] on span "background_grid_small" at bounding box center [262, 69] width 263 height 15
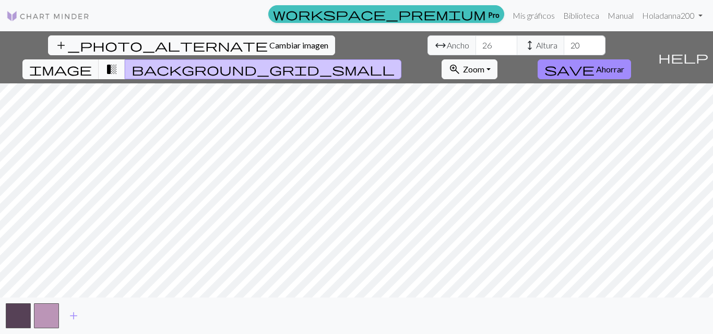
click at [118, 62] on span "transition_fade" at bounding box center [111, 69] width 13 height 15
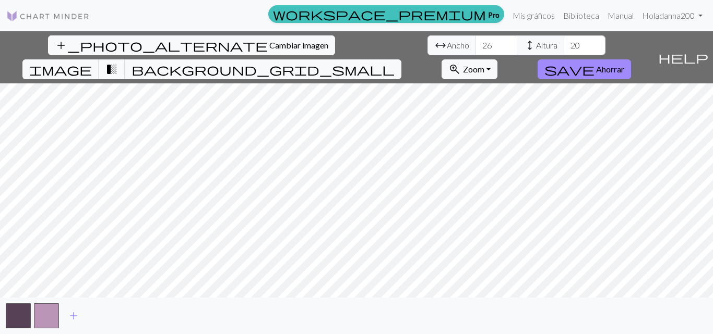
drag, startPoint x: 419, startPoint y: 45, endPoint x: 411, endPoint y: 44, distance: 7.8
click at [118, 62] on span "transition_fade" at bounding box center [111, 69] width 13 height 15
click at [92, 62] on span "image" at bounding box center [60, 69] width 63 height 15
click at [475, 42] on input "27" at bounding box center [496, 45] width 42 height 20
click at [475, 42] on input "28" at bounding box center [496, 45] width 42 height 20
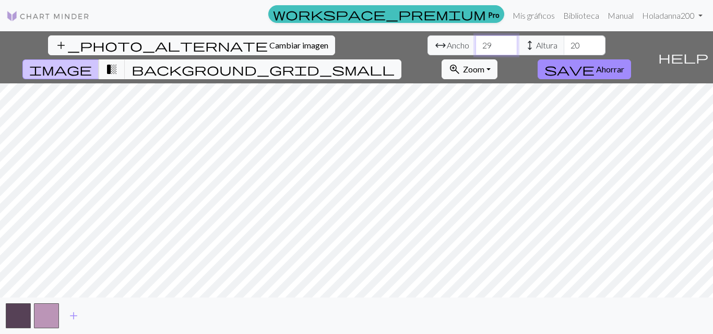
type input "29"
click at [475, 42] on input "29" at bounding box center [496, 45] width 42 height 20
click at [563, 42] on input "21" at bounding box center [584, 45] width 42 height 20
click at [563, 42] on input "22" at bounding box center [584, 45] width 42 height 20
click at [563, 42] on input "23" at bounding box center [584, 45] width 42 height 20
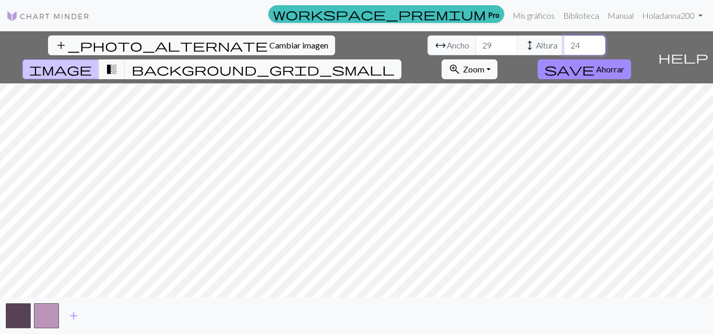
click at [563, 42] on input "24" at bounding box center [584, 45] width 42 height 20
click at [563, 42] on input "25" at bounding box center [584, 45] width 42 height 20
click at [563, 42] on input "26" at bounding box center [584, 45] width 42 height 20
click at [563, 42] on input "27" at bounding box center [584, 45] width 42 height 20
click at [563, 42] on input "28" at bounding box center [584, 45] width 42 height 20
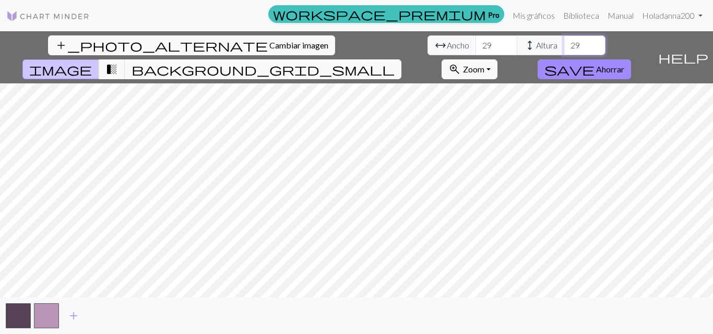
click at [563, 42] on input "29" at bounding box center [584, 45] width 42 height 20
click at [563, 42] on input "30" at bounding box center [584, 45] width 42 height 20
click at [563, 42] on input "31" at bounding box center [584, 45] width 42 height 20
click at [563, 42] on input "32" at bounding box center [584, 45] width 42 height 20
click at [484, 64] on font "Zoom" at bounding box center [473, 69] width 21 height 10
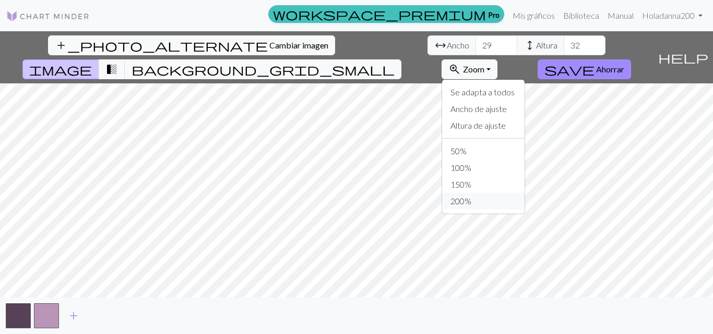
click at [471, 196] on font "200%" at bounding box center [460, 201] width 21 height 10
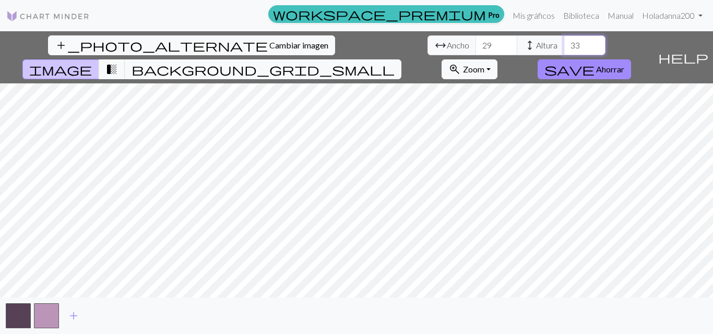
type input "33"
click at [563, 41] on input "33" at bounding box center [584, 45] width 42 height 20
click at [475, 43] on input "30" at bounding box center [496, 45] width 42 height 20
click at [475, 43] on input "31" at bounding box center [496, 45] width 42 height 20
click at [475, 43] on input "32" at bounding box center [496, 45] width 42 height 20
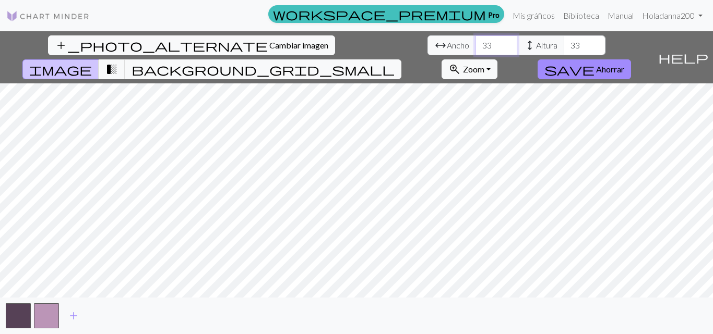
click at [475, 43] on input "33" at bounding box center [496, 45] width 42 height 20
click at [475, 50] on input "32" at bounding box center [496, 45] width 42 height 20
click at [475, 50] on input "31" at bounding box center [496, 45] width 42 height 20
click at [475, 50] on input "30" at bounding box center [496, 45] width 42 height 20
click at [475, 50] on input "29" at bounding box center [496, 45] width 42 height 20
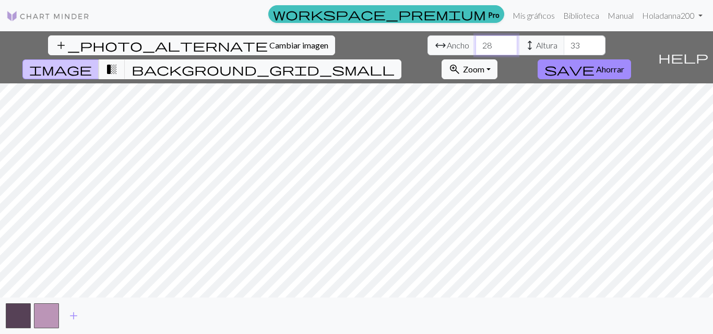
click at [475, 50] on input "28" at bounding box center [496, 45] width 42 height 20
click at [475, 50] on input "27" at bounding box center [496, 45] width 42 height 20
click at [475, 43] on input "28" at bounding box center [496, 45] width 42 height 20
click at [475, 49] on input "27" at bounding box center [496, 45] width 42 height 20
click at [475, 49] on input "26" at bounding box center [496, 45] width 42 height 20
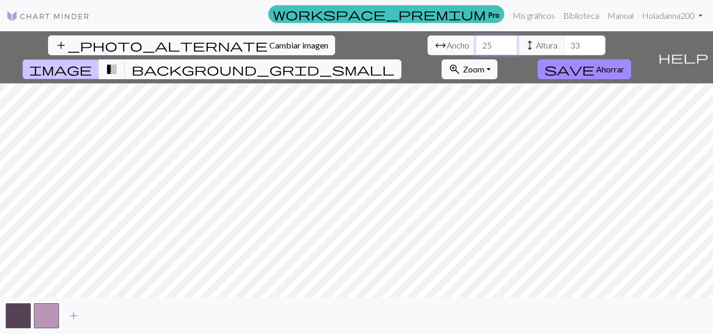
click at [475, 49] on input "25" at bounding box center [496, 45] width 42 height 20
click at [475, 49] on input "24" at bounding box center [496, 45] width 42 height 20
click at [475, 49] on input "23" at bounding box center [496, 45] width 42 height 20
click at [475, 49] on input "22" at bounding box center [496, 45] width 42 height 20
click at [475, 49] on input "21" at bounding box center [496, 45] width 42 height 20
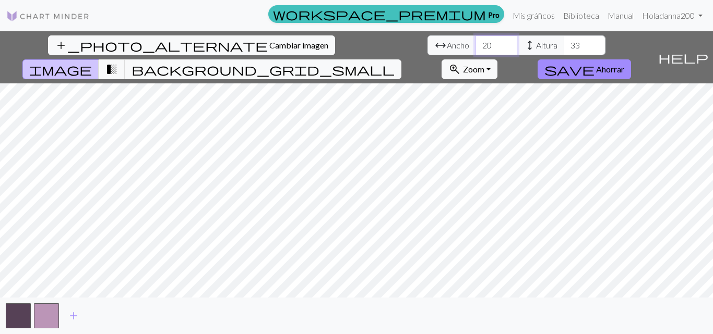
click at [475, 49] on input "20" at bounding box center [496, 45] width 42 height 20
click at [475, 49] on input "19" at bounding box center [496, 45] width 42 height 20
click at [475, 49] on input "18" at bounding box center [496, 45] width 42 height 20
type input "17"
click at [475, 49] on input "17" at bounding box center [496, 45] width 42 height 20
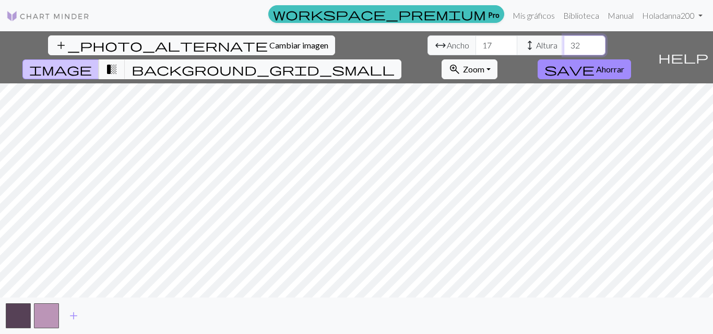
click at [563, 49] on input "32" at bounding box center [584, 45] width 42 height 20
click at [563, 49] on input "31" at bounding box center [584, 45] width 42 height 20
click at [563, 49] on input "30" at bounding box center [584, 45] width 42 height 20
click at [563, 49] on input "29" at bounding box center [584, 45] width 42 height 20
click at [563, 49] on input "28" at bounding box center [584, 45] width 42 height 20
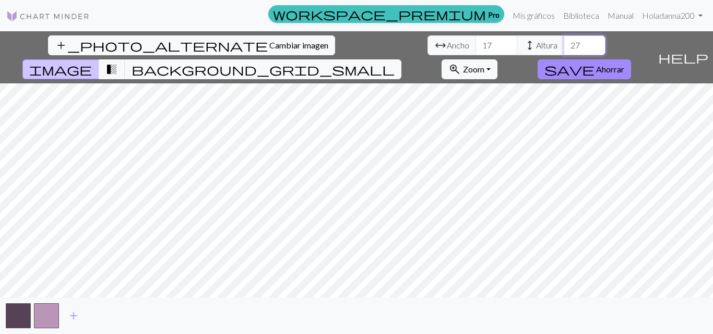
click at [563, 49] on input "27" at bounding box center [584, 45] width 42 height 20
type input "26"
click at [563, 49] on input "26" at bounding box center [584, 45] width 42 height 20
click at [475, 49] on input "16" at bounding box center [496, 45] width 42 height 20
click at [475, 49] on input "15" at bounding box center [496, 45] width 42 height 20
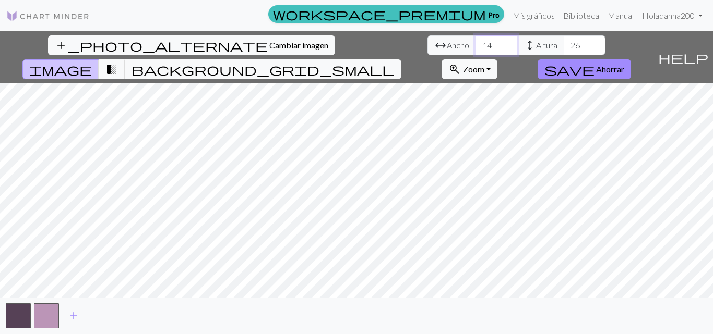
click at [475, 49] on input "14" at bounding box center [496, 45] width 42 height 20
click at [475, 49] on input "13" at bounding box center [496, 45] width 42 height 20
click at [475, 41] on input "14" at bounding box center [496, 45] width 42 height 20
click at [475, 41] on input "15" at bounding box center [496, 45] width 42 height 20
click at [475, 41] on input "16" at bounding box center [496, 45] width 42 height 20
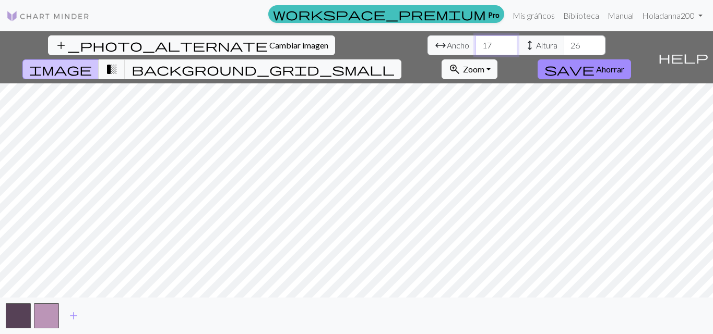
click at [475, 41] on input "17" at bounding box center [496, 45] width 42 height 20
click at [475, 41] on input "18" at bounding box center [496, 45] width 42 height 20
click at [475, 41] on input "19" at bounding box center [496, 45] width 42 height 20
click at [475, 41] on input "20" at bounding box center [496, 45] width 42 height 20
click at [475, 41] on input "21" at bounding box center [496, 45] width 42 height 20
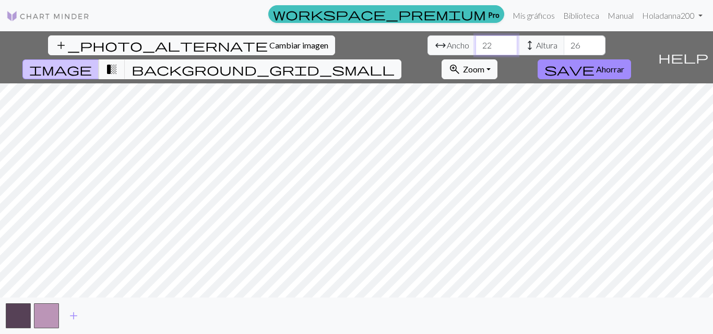
click at [475, 41] on input "22" at bounding box center [496, 45] width 42 height 20
type input "24"
click at [475, 41] on input "24" at bounding box center [496, 45] width 42 height 20
